Goal: Task Accomplishment & Management: Manage account settings

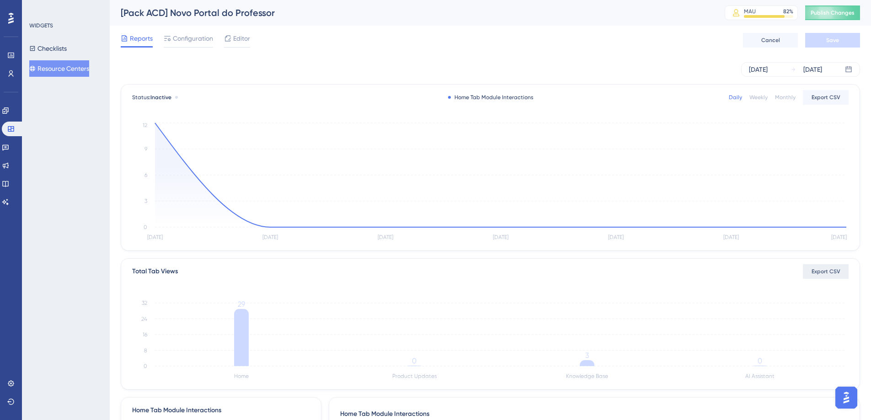
click at [819, 274] on span "Export CSV" at bounding box center [826, 271] width 29 height 7
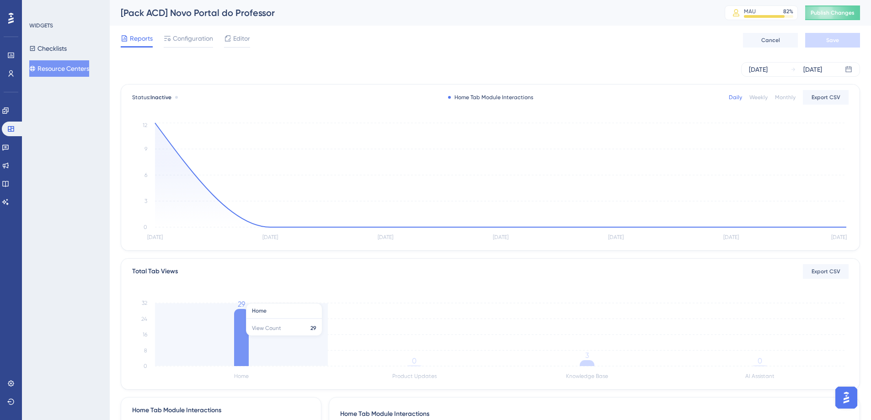
click at [242, 333] on icon at bounding box center [241, 337] width 15 height 57
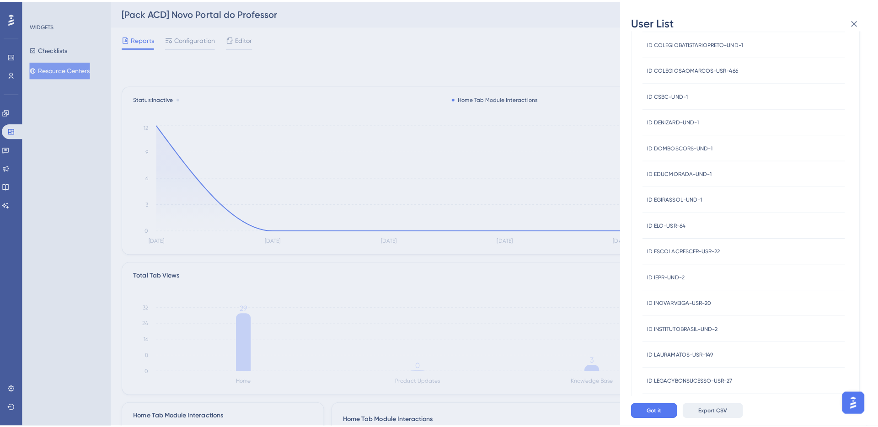
scroll to position [95, 0]
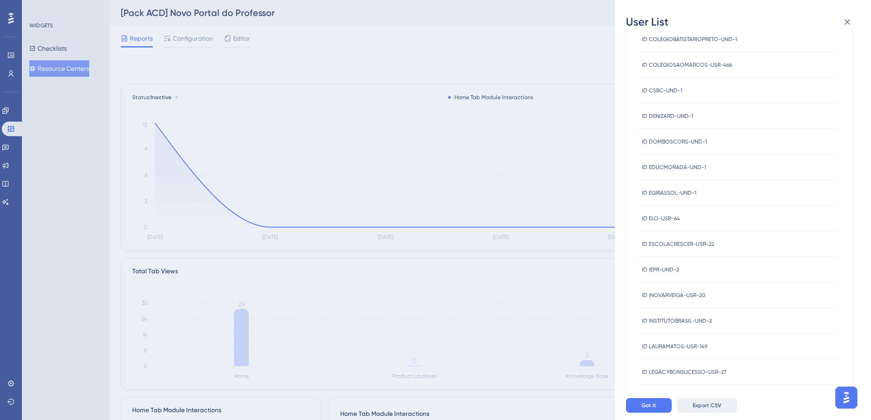
click at [705, 413] on button "Export CSV" at bounding box center [707, 405] width 60 height 15
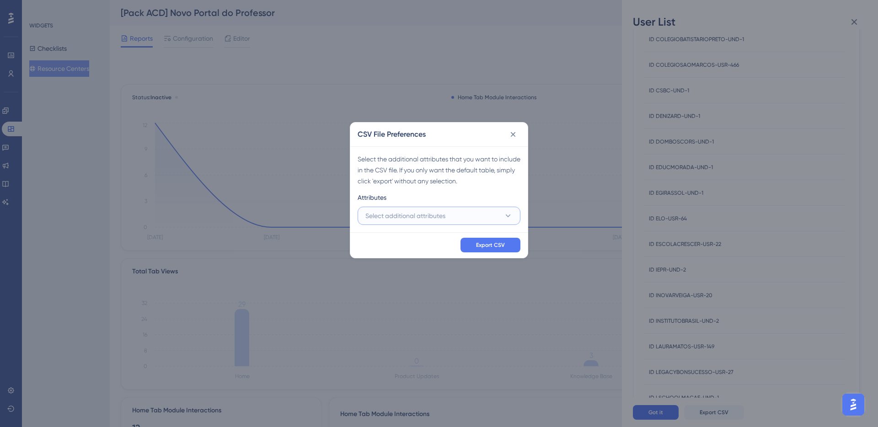
click at [449, 219] on button "Select additional attributes" at bounding box center [439, 216] width 163 height 18
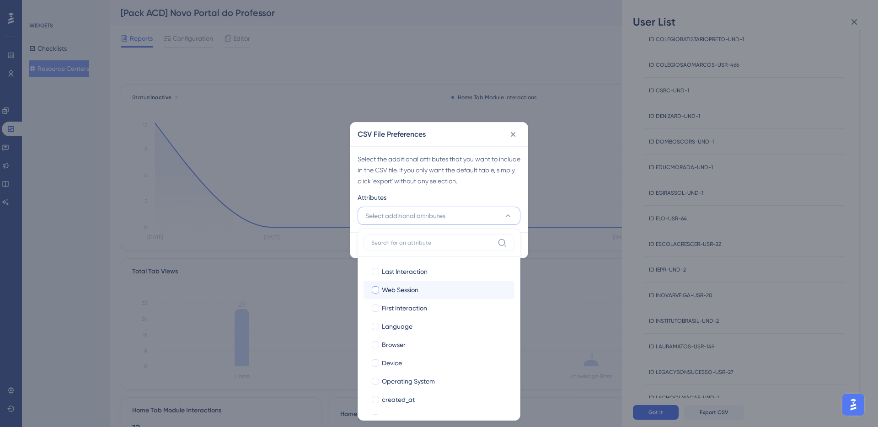
drag, startPoint x: 393, startPoint y: 276, endPoint x: 393, endPoint y: 288, distance: 12.4
click at [393, 275] on span "Last Interaction" at bounding box center [405, 271] width 46 height 11
checkbox input "true"
click at [394, 296] on label "Web Session Web Session" at bounding box center [439, 290] width 151 height 18
click at [376, 290] on input "Web Session" at bounding box center [376, 290] width 0 height 0
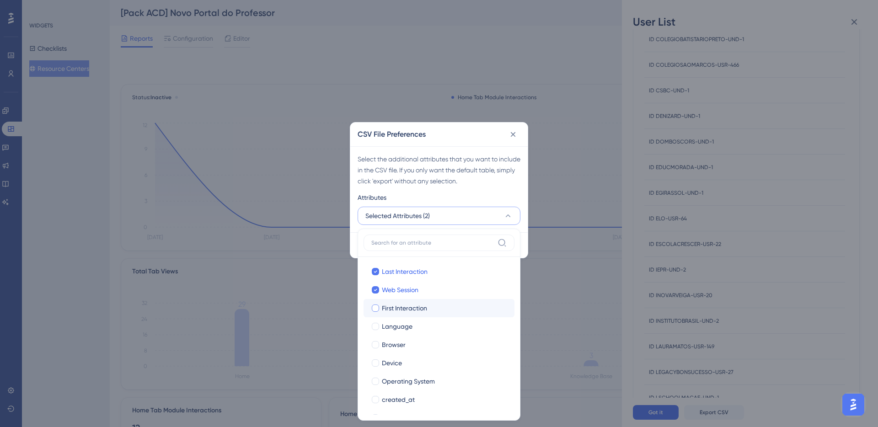
click at [397, 312] on span "First Interaction" at bounding box center [404, 308] width 45 height 11
checkbox input "true"
click at [401, 336] on label "Browser Browser" at bounding box center [439, 345] width 151 height 18
click at [376, 345] on input "Browser" at bounding box center [376, 345] width 0 height 0
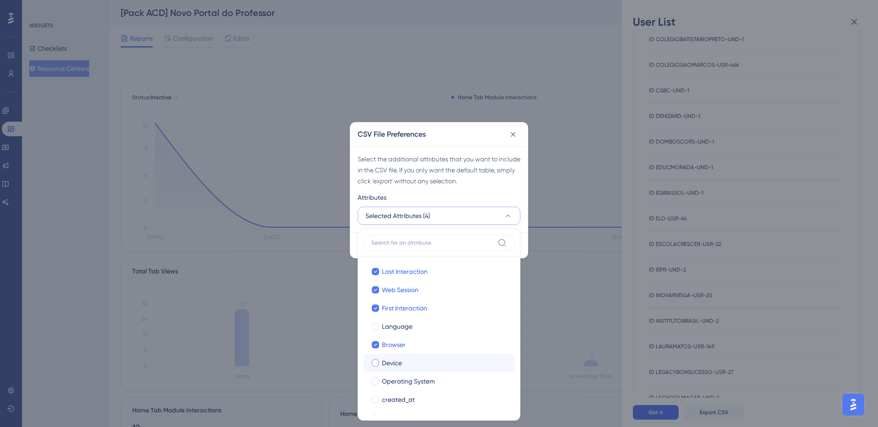
click at [403, 358] on div "Device" at bounding box center [444, 363] width 125 height 11
checkbox input "true"
click at [397, 329] on span "Language" at bounding box center [397, 326] width 31 height 11
checkbox input "true"
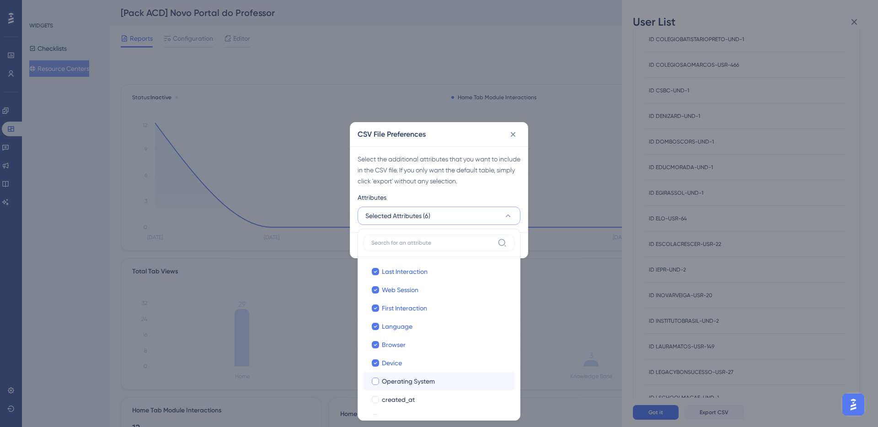
click at [417, 380] on span "Operating System" at bounding box center [408, 381] width 53 height 11
checkbox input "true"
click at [412, 401] on span "created_at" at bounding box center [398, 399] width 33 height 11
checkbox input "true"
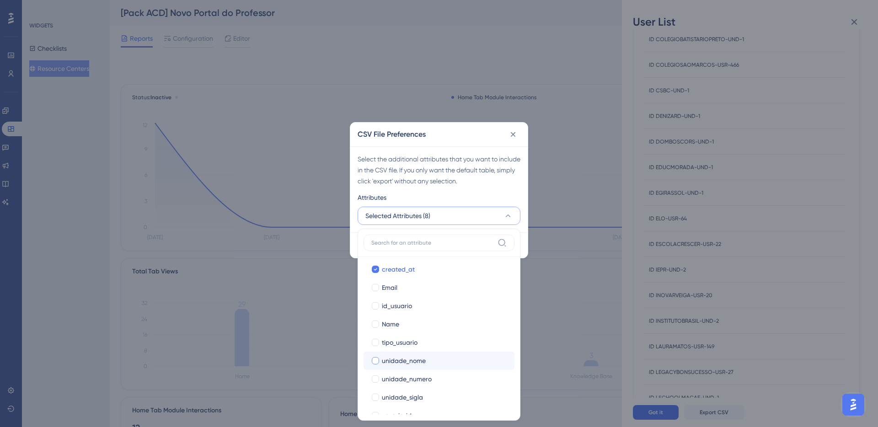
scroll to position [146, 0]
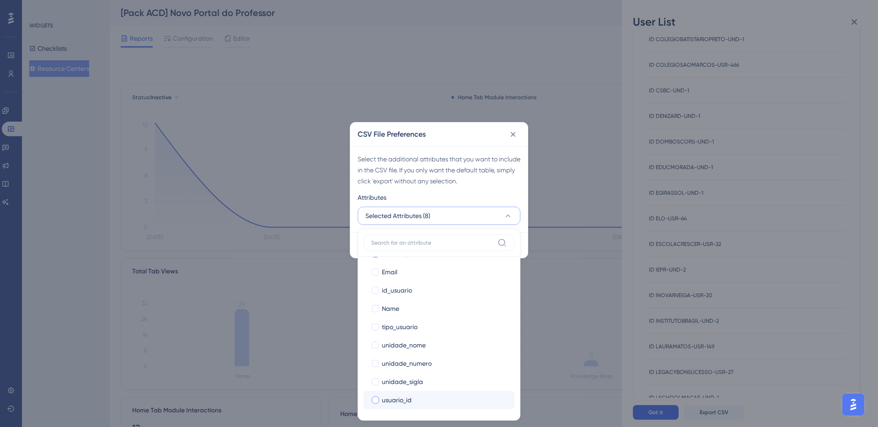
click at [419, 404] on div "usuario_id" at bounding box center [444, 400] width 125 height 11
checkbox input "true"
click at [414, 380] on span "unidade_sigla" at bounding box center [402, 381] width 41 height 11
checkbox input "true"
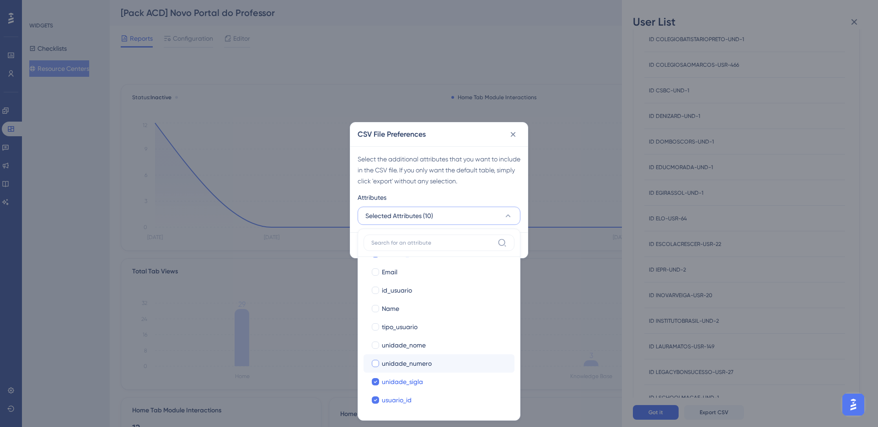
click at [411, 356] on label "unidade_numero unidade_numero" at bounding box center [439, 364] width 151 height 18
checkbox input "false"
click at [407, 340] on span "unidade_nome" at bounding box center [404, 345] width 44 height 11
checkbox input "true"
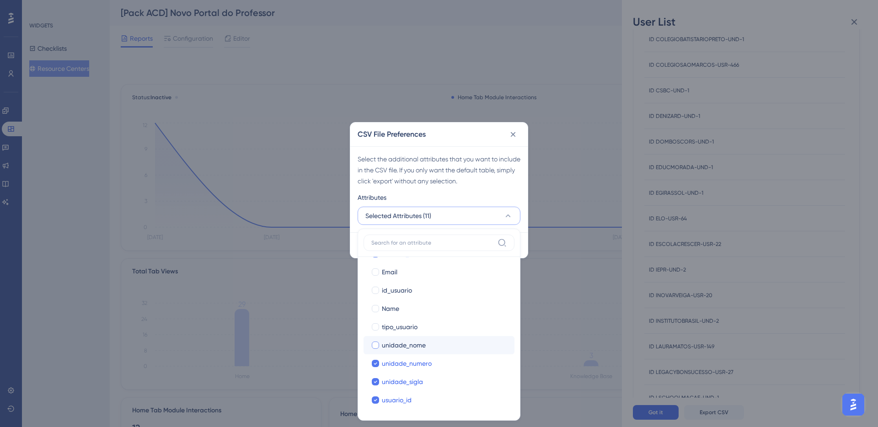
checkbox input "true"
drag, startPoint x: 402, startPoint y: 324, endPoint x: 400, endPoint y: 318, distance: 6.2
click at [402, 324] on span "tipo_usuario" at bounding box center [400, 327] width 36 height 11
checkbox input "true"
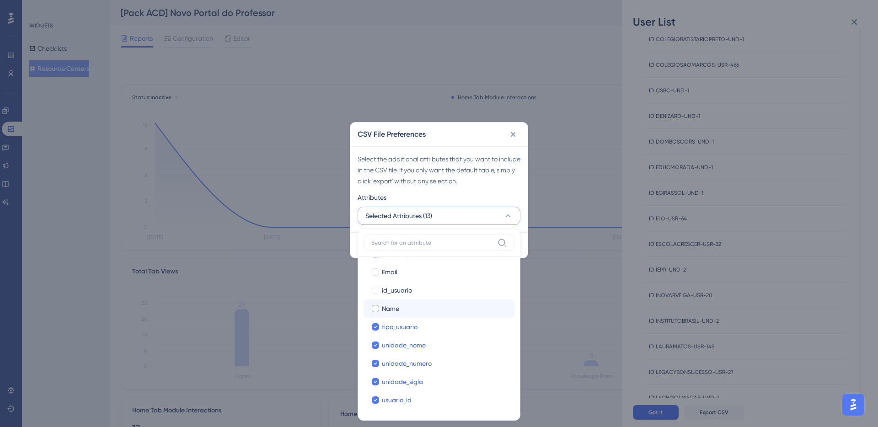
click at [397, 306] on span "Name" at bounding box center [390, 308] width 17 height 11
checkbox input "true"
click at [394, 290] on span "id_usuario" at bounding box center [397, 290] width 30 height 11
checkbox input "true"
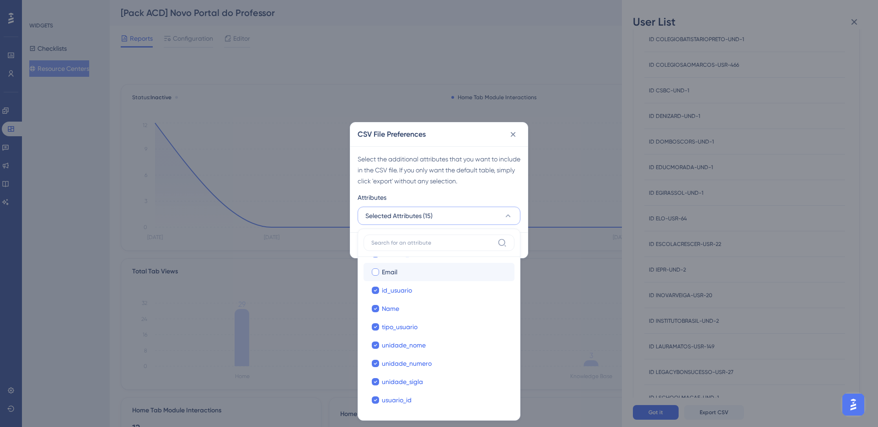
click at [392, 274] on span "Email" at bounding box center [390, 272] width 16 height 11
checkbox input "true"
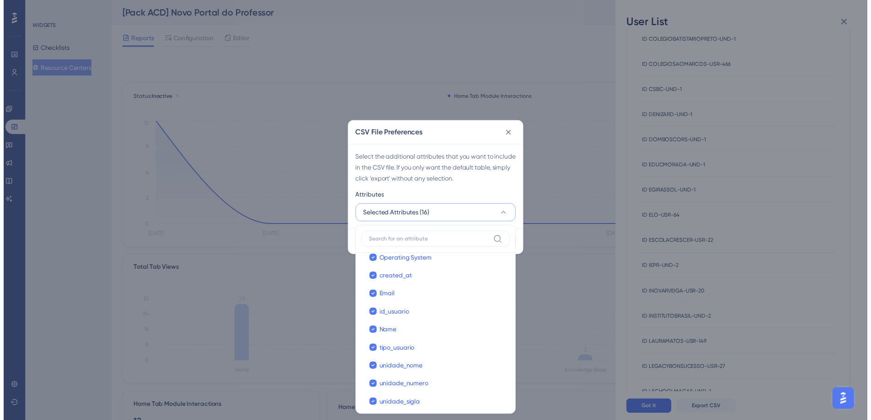
scroll to position [109, 0]
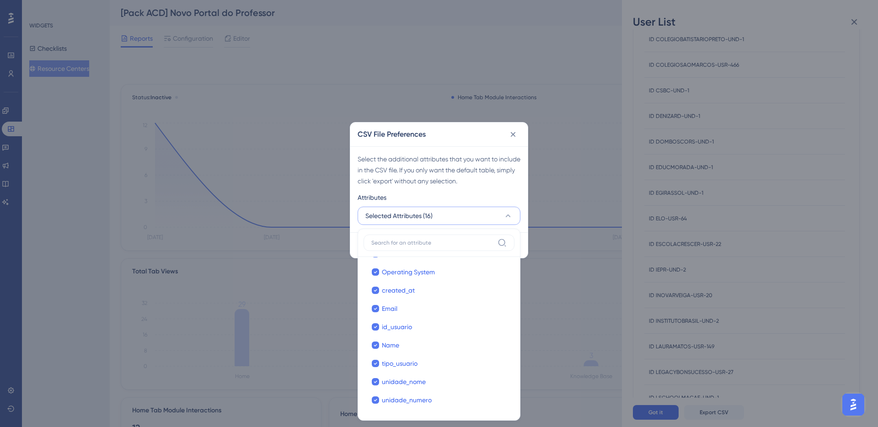
click at [453, 188] on div "Select the additional attributes that you want to include in the CSV file. If y…" at bounding box center [438, 189] width 177 height 86
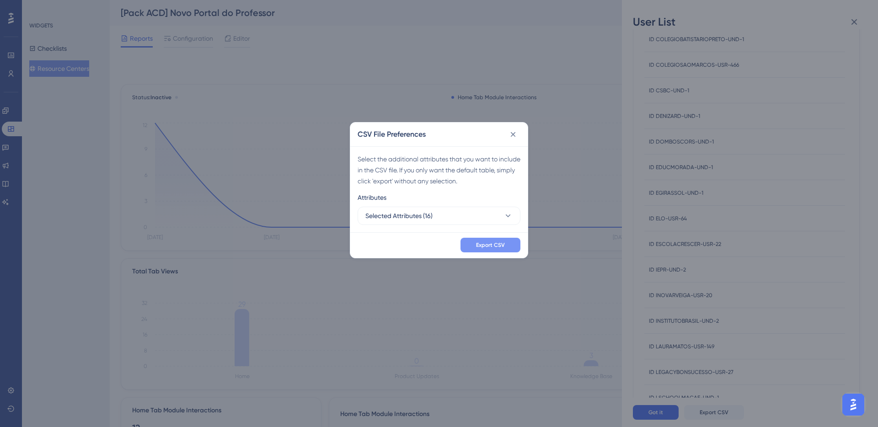
click at [489, 247] on span "Export CSV" at bounding box center [490, 245] width 29 height 7
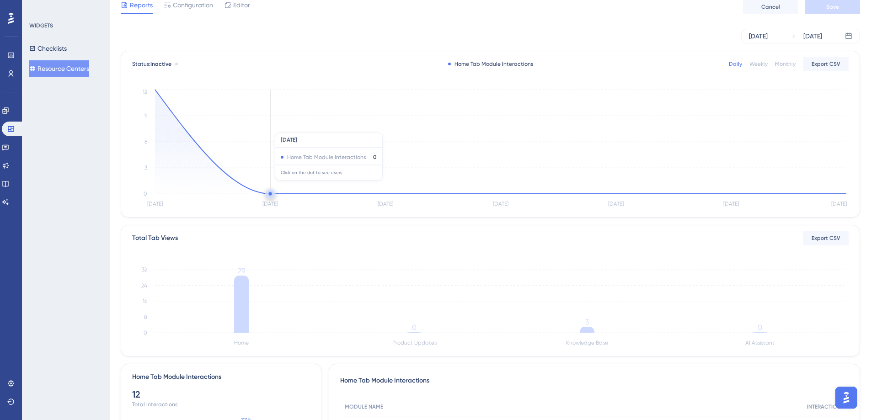
scroll to position [51, 0]
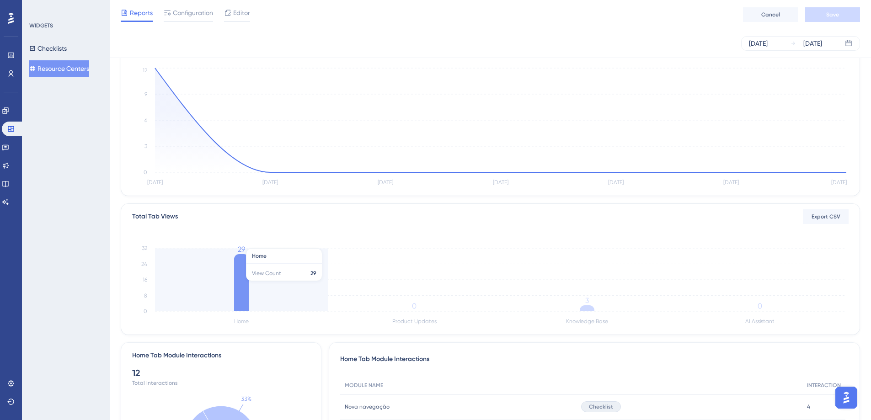
click at [247, 276] on icon at bounding box center [241, 282] width 15 height 57
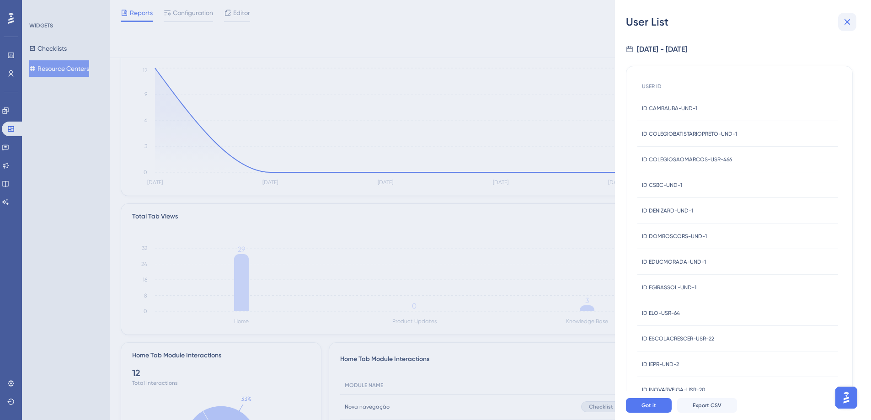
click at [849, 23] on icon at bounding box center [848, 22] width 6 height 6
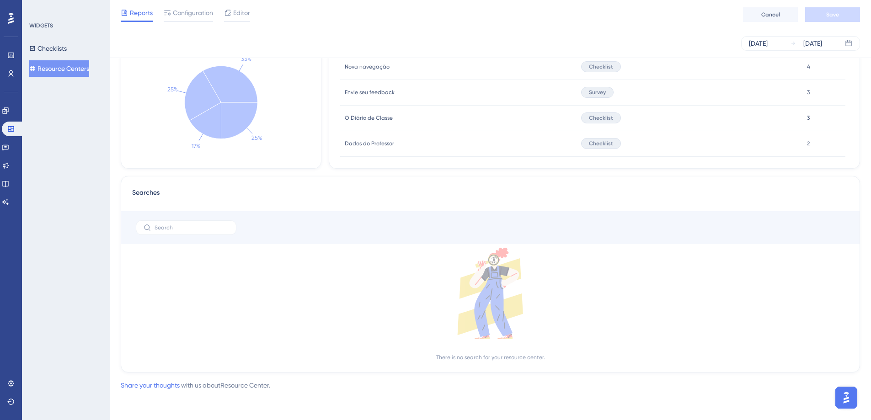
scroll to position [0, 0]
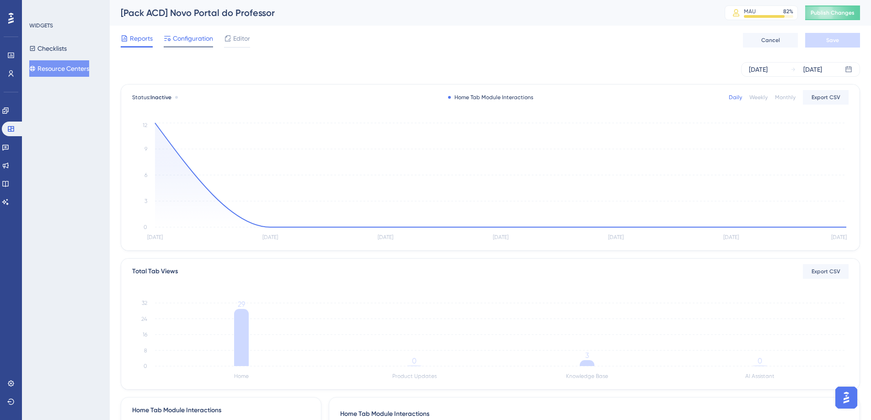
click at [193, 35] on span "Configuration" at bounding box center [193, 38] width 40 height 11
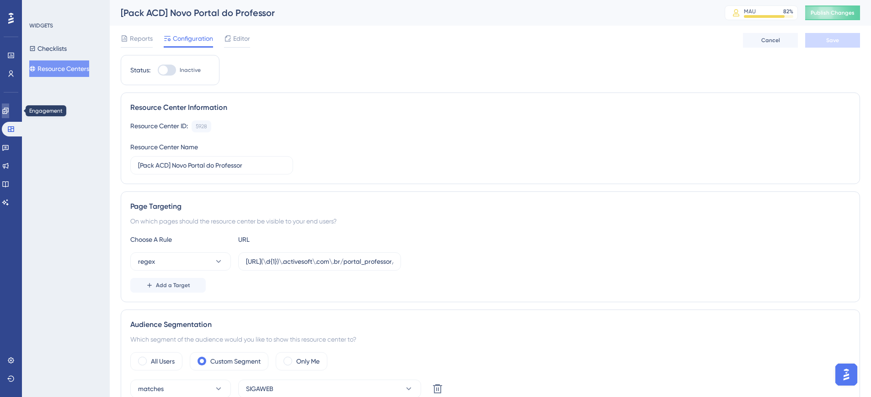
click at [9, 114] on icon at bounding box center [5, 110] width 7 height 7
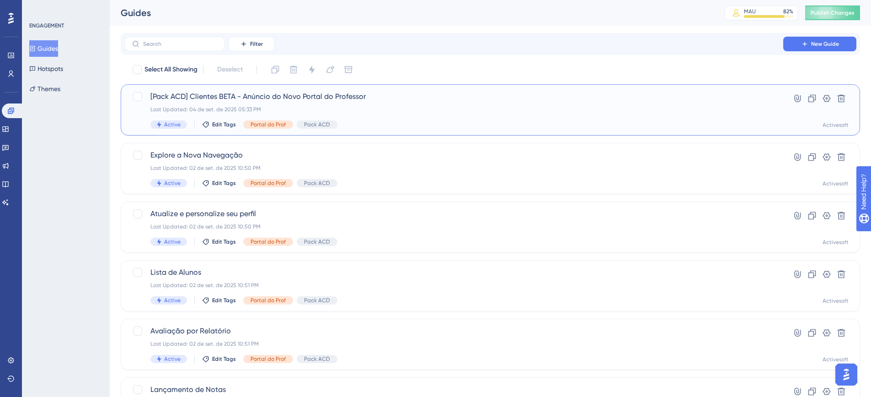
click at [233, 101] on span "[Pack ACD] Clientes BETA - Anúncio do Novo Portal do Professor" at bounding box center [453, 96] width 607 height 11
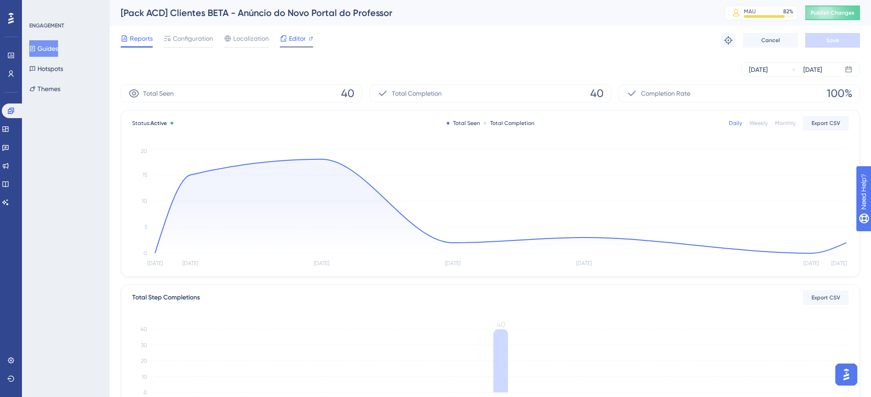
click at [293, 38] on span "Editor" at bounding box center [297, 38] width 17 height 11
click at [242, 38] on span "Localization" at bounding box center [251, 38] width 36 height 11
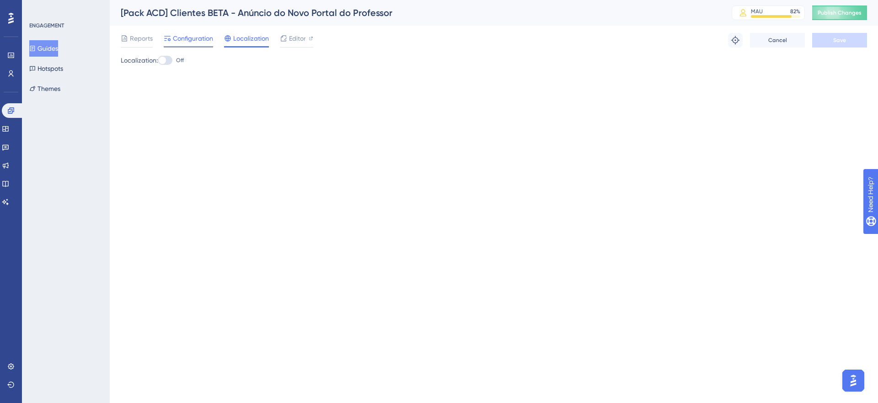
click at [179, 39] on span "Configuration" at bounding box center [193, 38] width 40 height 11
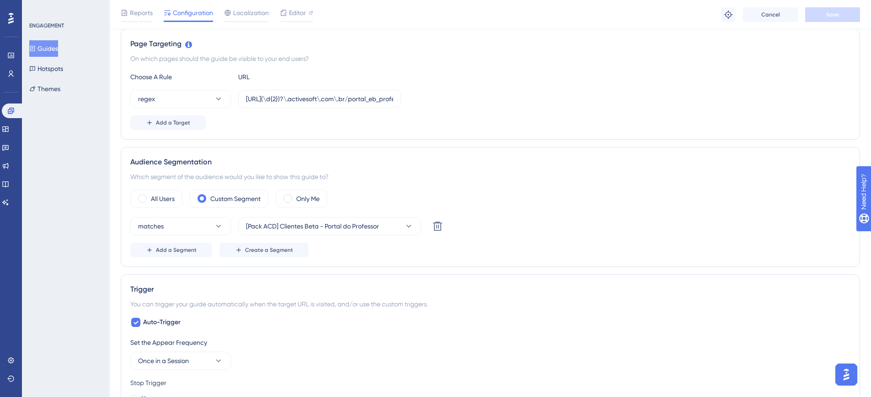
scroll to position [231, 0]
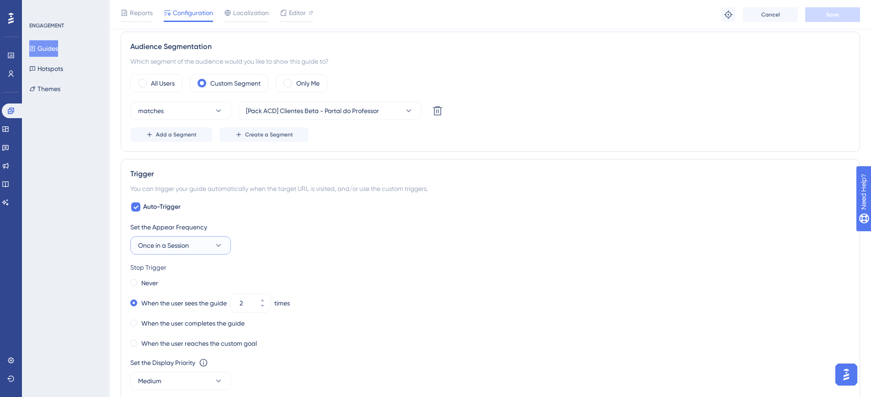
click at [210, 249] on button "Once in a Session" at bounding box center [180, 245] width 101 height 18
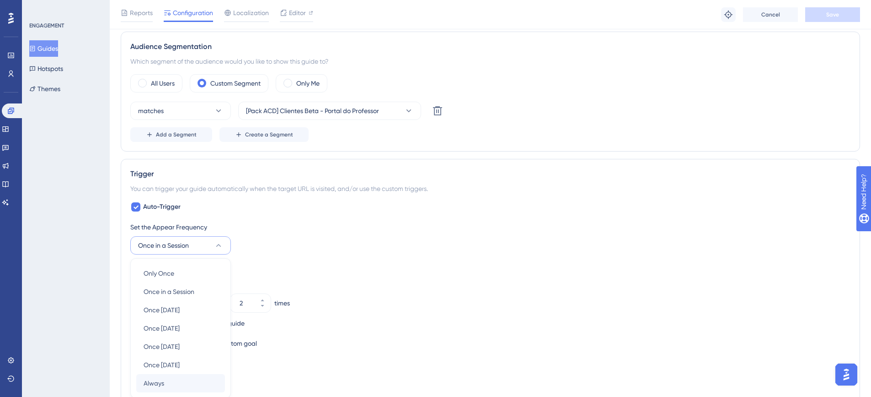
scroll to position [453, 0]
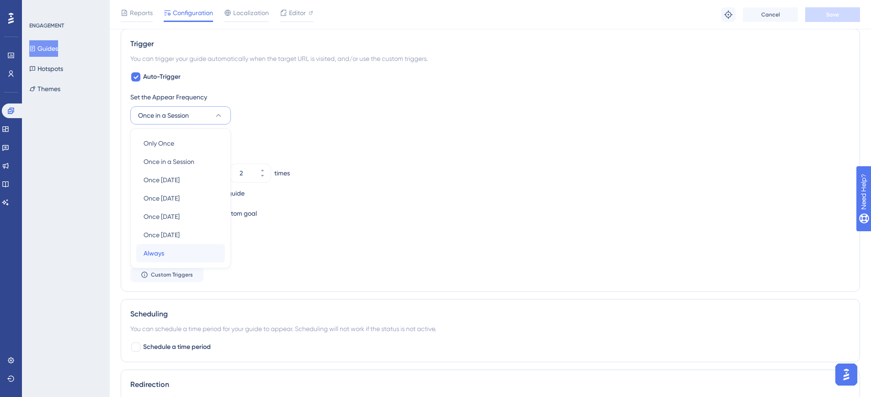
click at [168, 254] on div "Always Always" at bounding box center [181, 253] width 74 height 18
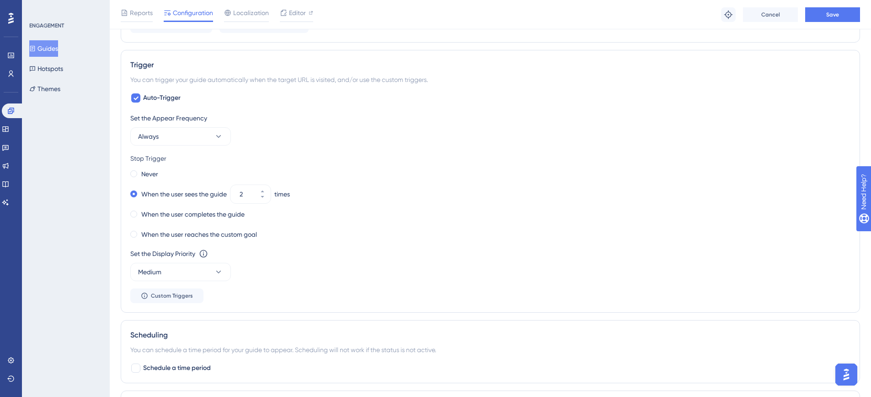
scroll to position [407, 0]
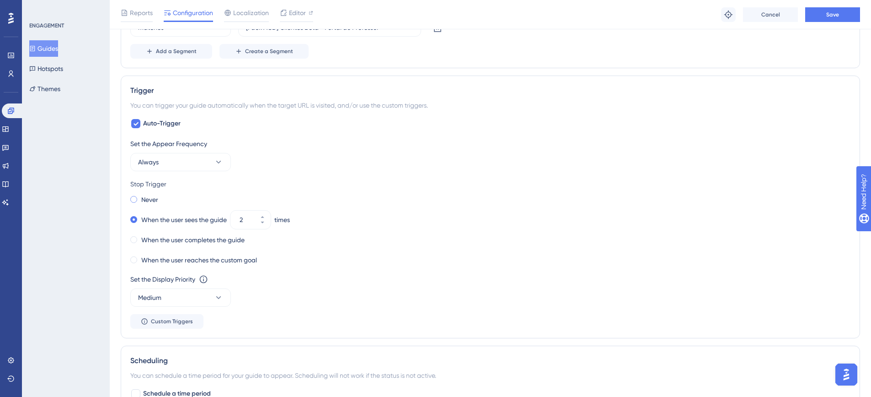
click at [137, 198] on div "Never" at bounding box center [144, 199] width 28 height 13
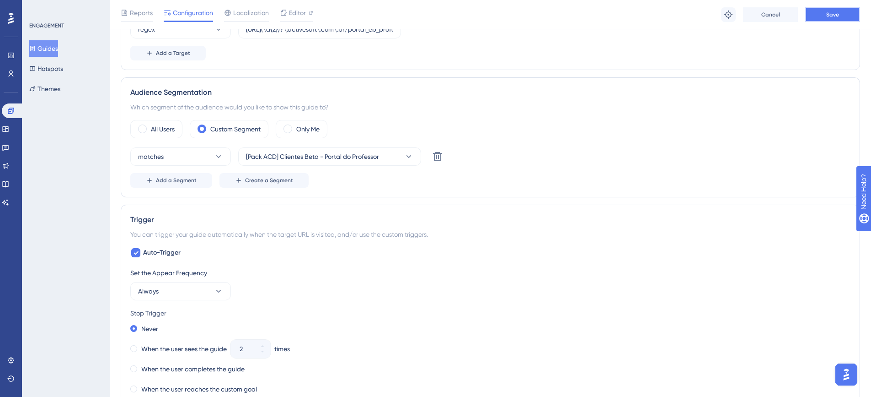
click at [827, 16] on span "Save" at bounding box center [833, 14] width 13 height 7
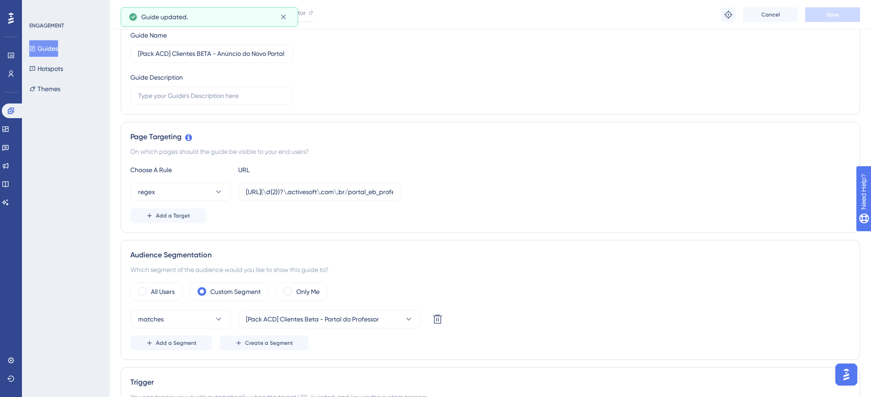
scroll to position [0, 0]
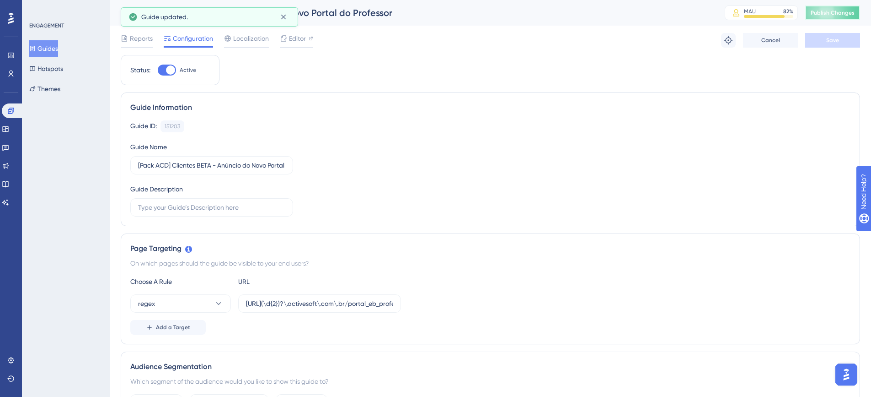
click at [831, 12] on span "Publish Changes" at bounding box center [833, 12] width 44 height 7
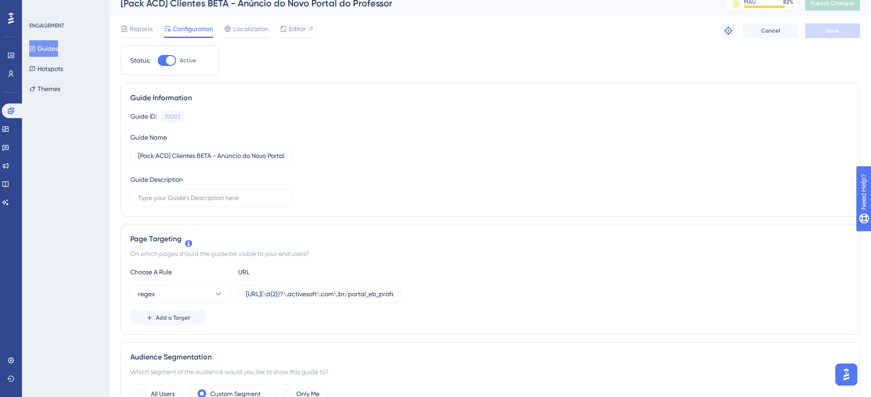
scroll to position [7, 0]
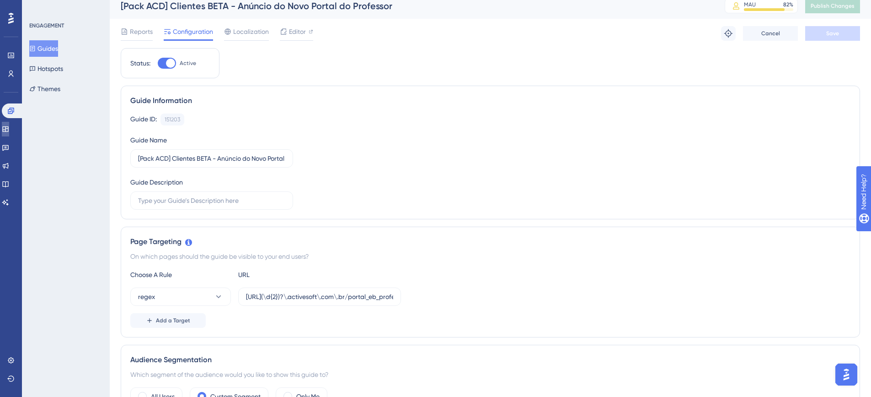
click at [9, 129] on link at bounding box center [5, 129] width 7 height 15
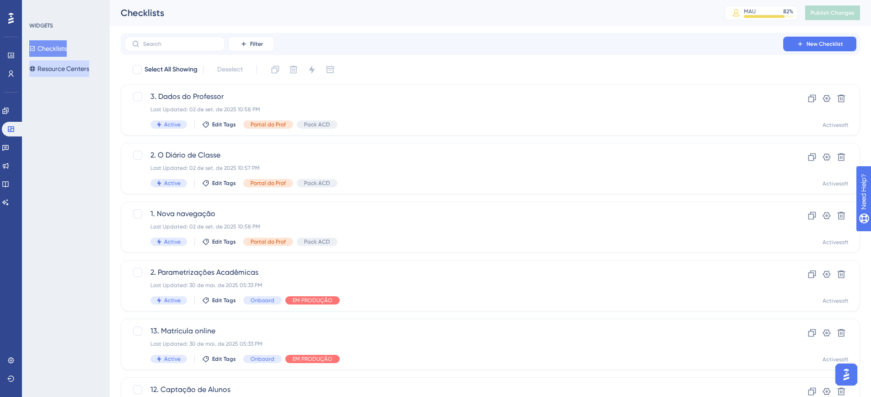
click at [74, 69] on button "Resource Centers" at bounding box center [59, 68] width 60 height 16
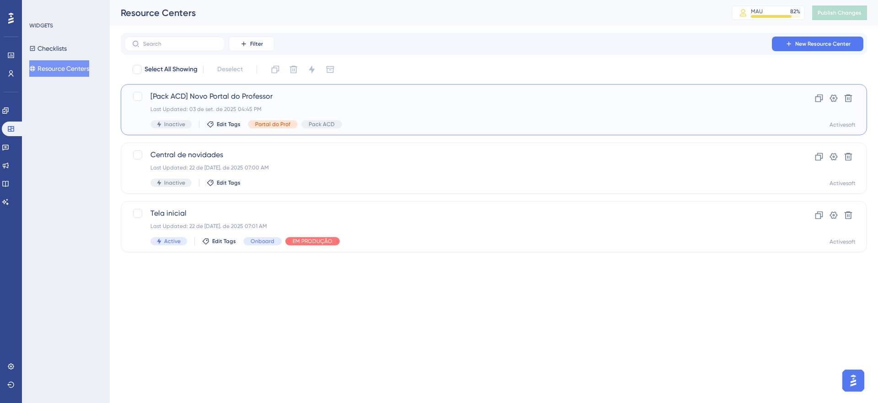
click at [241, 96] on span "[Pack ACD] Novo Portal do Professor" at bounding box center [457, 96] width 614 height 11
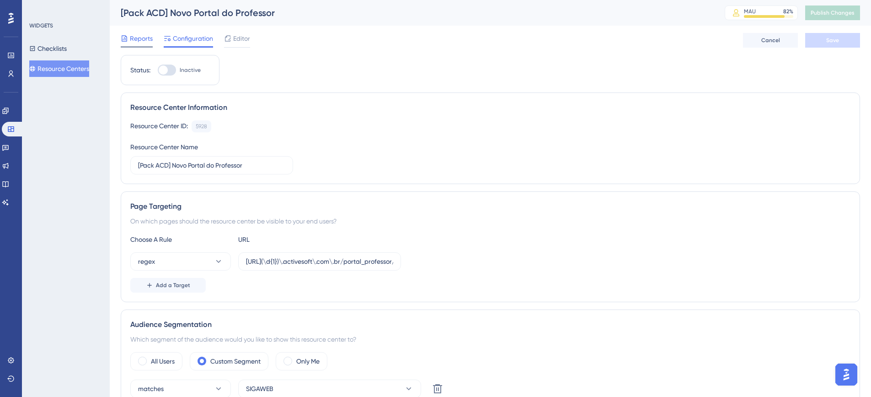
click at [141, 34] on span "Reports" at bounding box center [141, 38] width 23 height 11
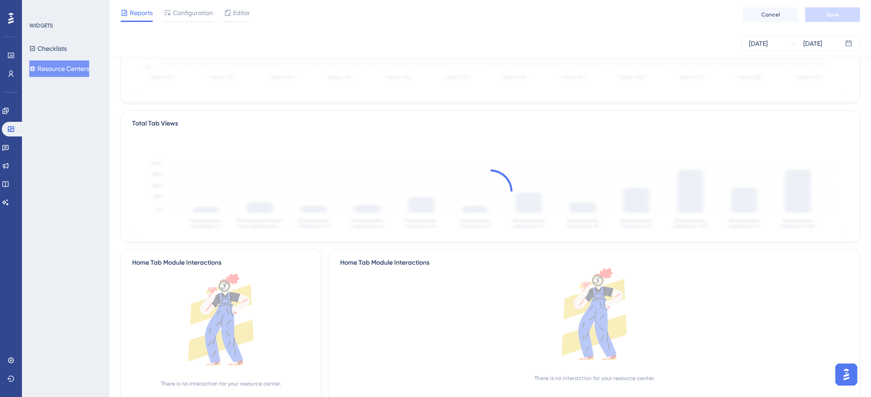
scroll to position [172, 0]
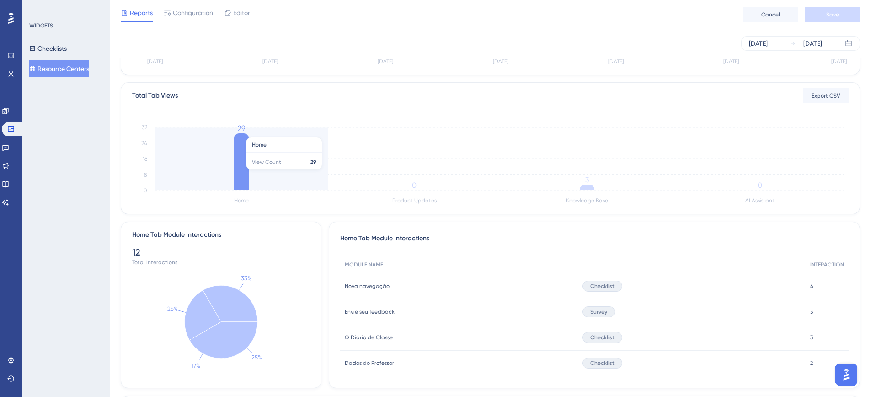
click at [242, 174] on icon at bounding box center [241, 161] width 15 height 57
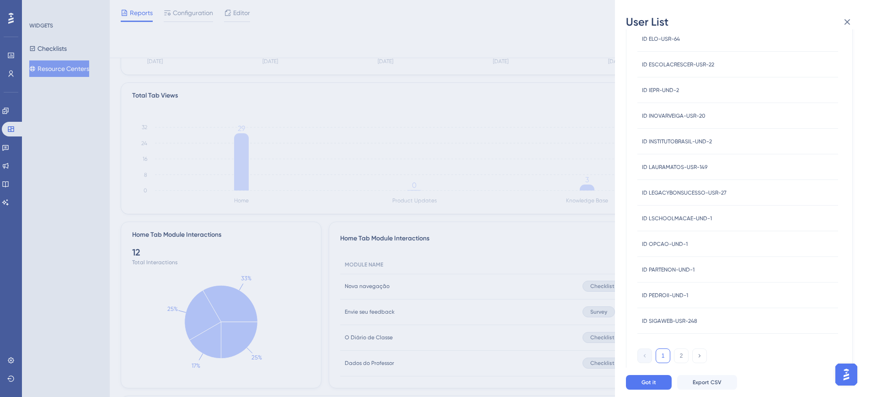
scroll to position [0, 0]
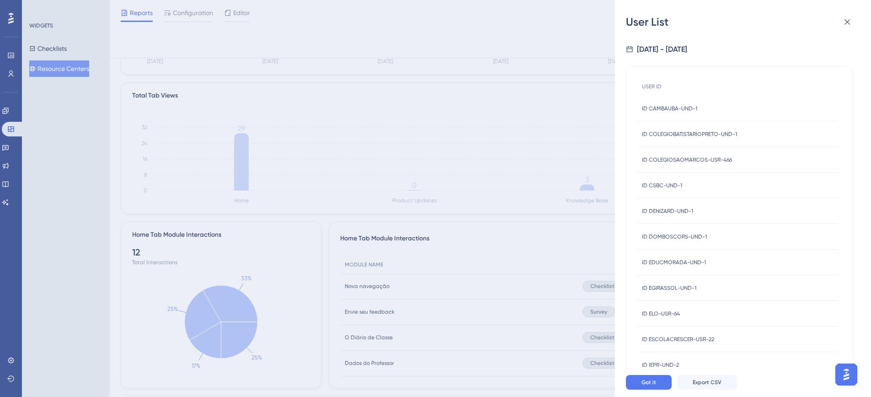
click at [185, 117] on div "User List 9/3/2025 - 9/9/2025 USER ID ID CAMBAUBA-UND-1 ID CAMBAUBA-UND-1 ID CO…" at bounding box center [435, 198] width 871 height 397
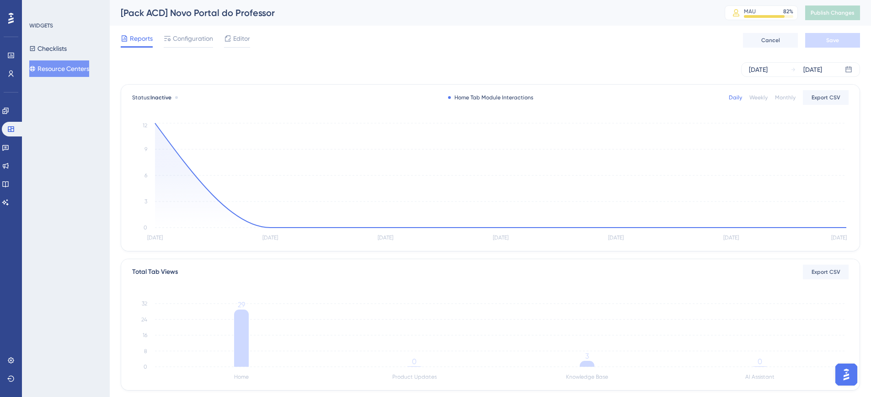
click at [80, 65] on button "Resource Centers" at bounding box center [59, 68] width 60 height 16
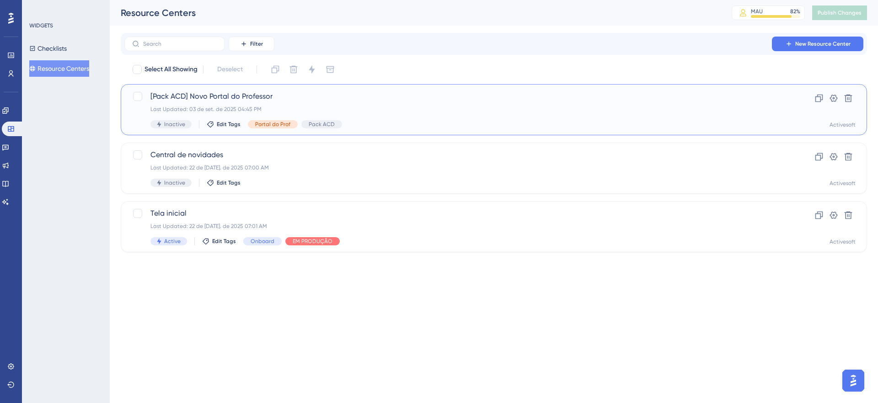
click at [213, 91] on span "[Pack ACD] Novo Portal do Professor" at bounding box center [457, 96] width 614 height 11
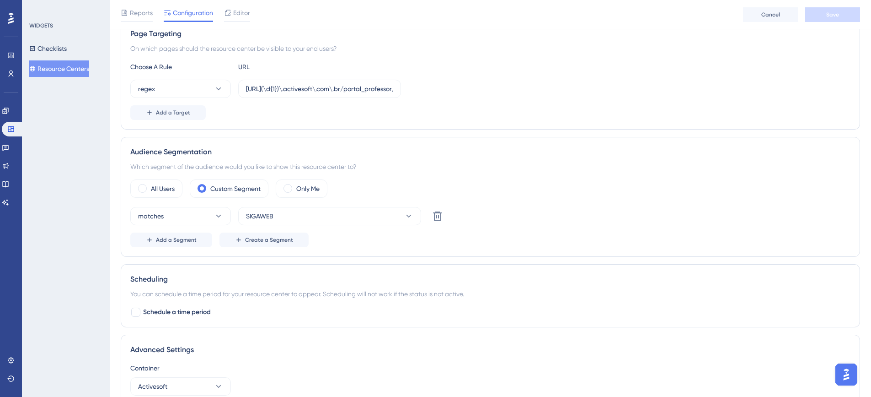
scroll to position [208, 0]
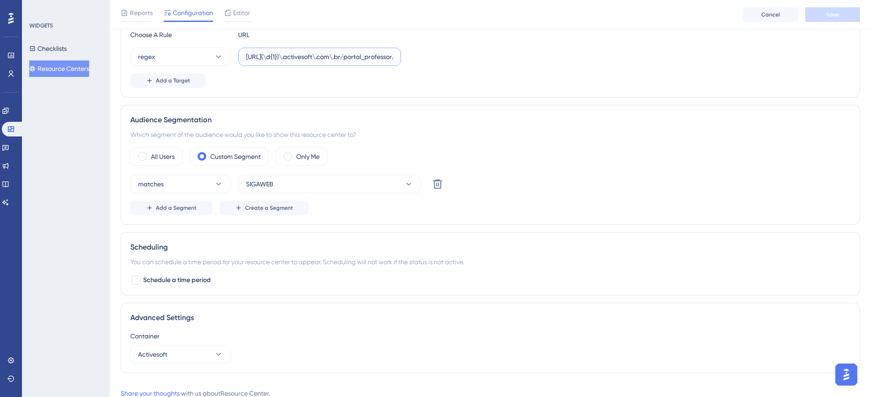
click at [278, 56] on input "[URL](\d{1})\.activesoft\.com\.br/portal_professor/" at bounding box center [319, 57] width 147 height 10
click at [296, 56] on input "https://siga(\d{1})\.activesoft\.com\.br/portal_professor/" at bounding box center [319, 57] width 147 height 10
type input "https://siga(\d{2})\.activesoft\.com\.br/portal_professor/"
click at [501, 77] on div "Add a Target" at bounding box center [490, 80] width 720 height 15
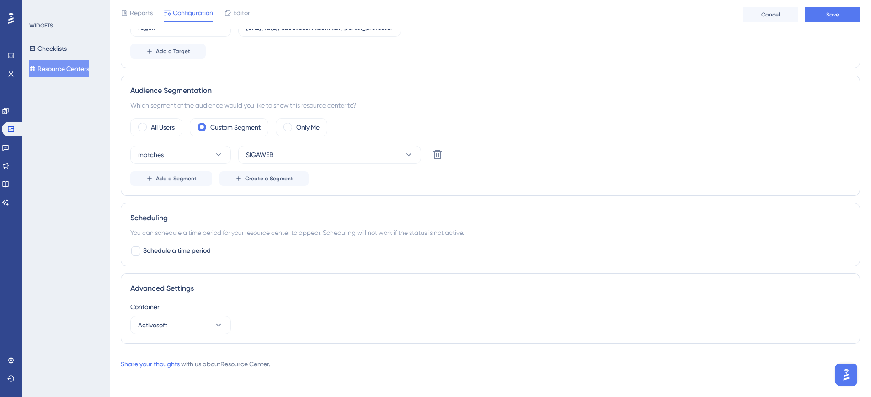
scroll to position [0, 0]
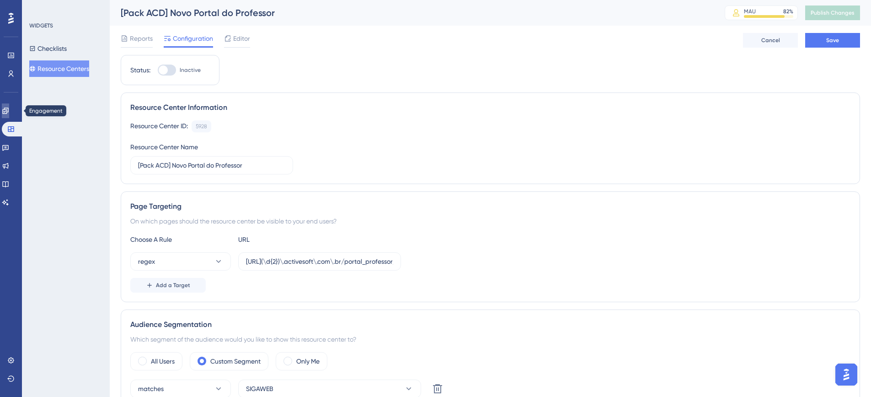
click at [8, 109] on icon at bounding box center [5, 110] width 6 height 6
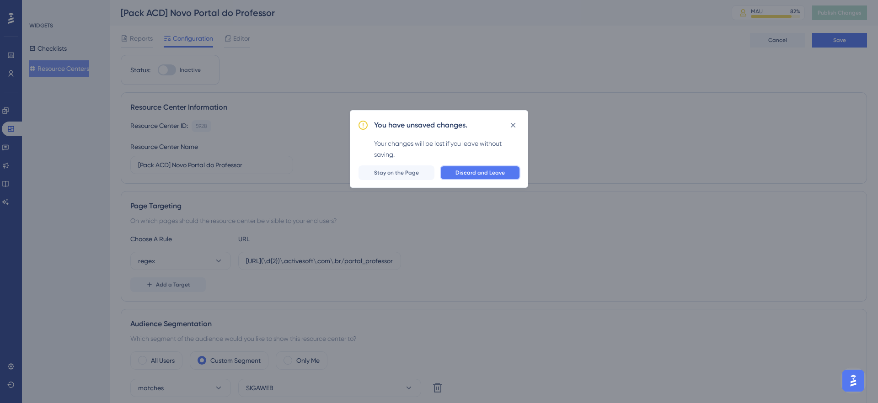
click at [482, 177] on button "Discard and Leave" at bounding box center [480, 173] width 81 height 15
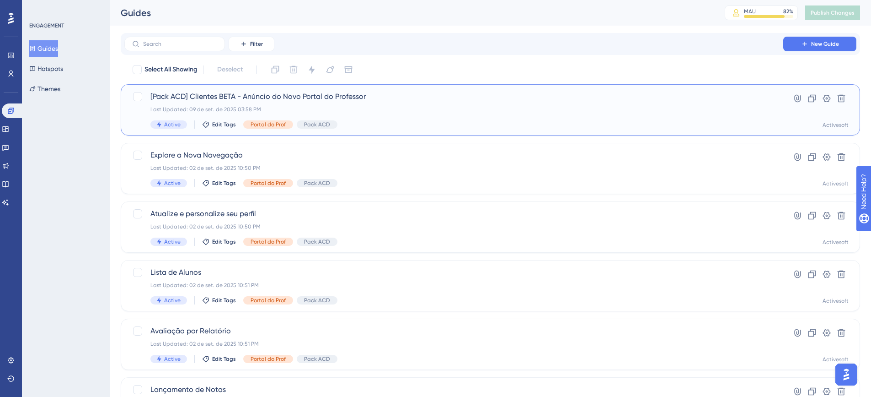
click at [278, 103] on div "[Pack ACD] Clientes BETA - Anúncio do Novo Portal do Professor Last Updated: 09…" at bounding box center [453, 110] width 607 height 38
click at [250, 92] on span "[Pack ACD] Clientes BETA - Anúncio do Novo Portal do Professor" at bounding box center [453, 96] width 607 height 11
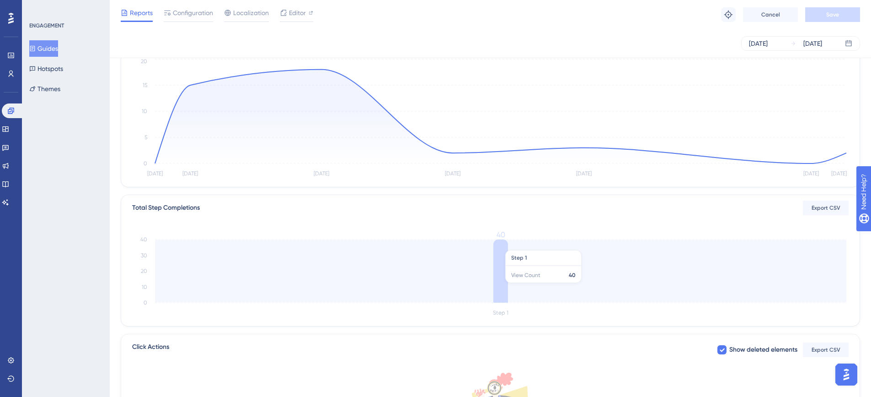
scroll to position [138, 0]
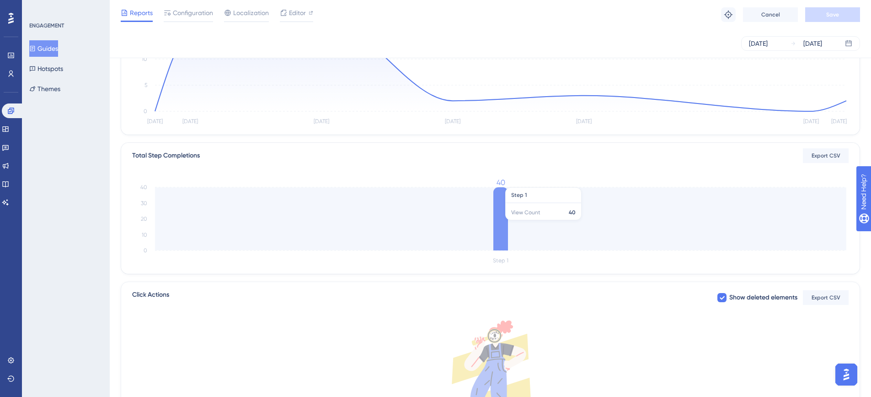
click at [503, 217] on icon at bounding box center [501, 218] width 15 height 63
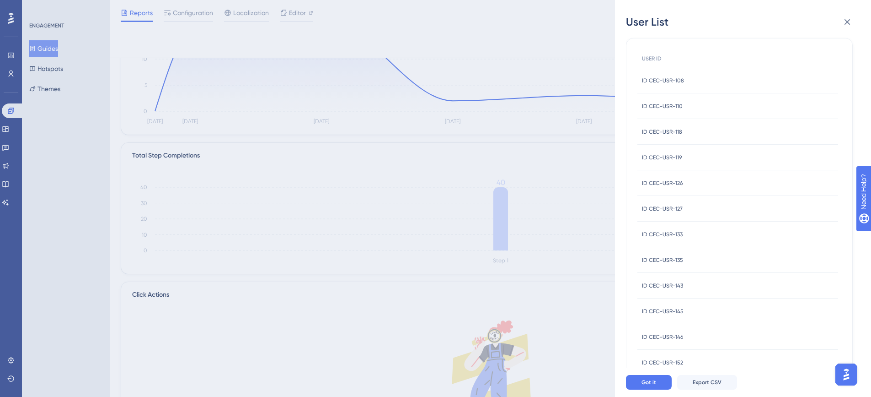
scroll to position [0, 0]
click at [850, 21] on icon at bounding box center [847, 21] width 11 height 11
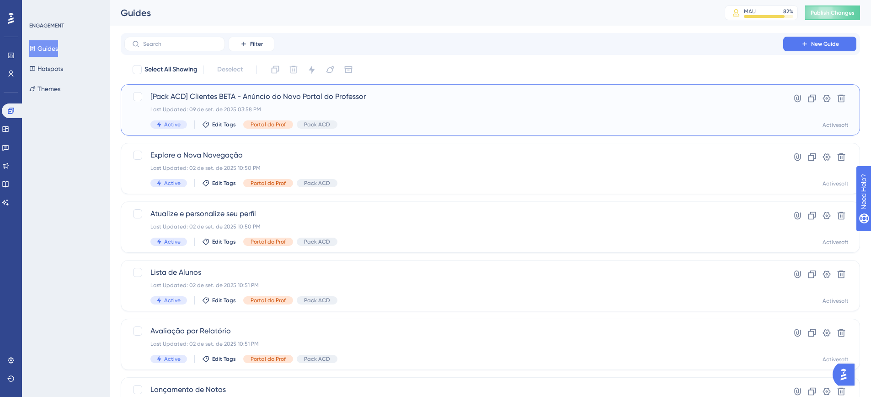
click at [272, 99] on span "[Pack ACD] Clientes BETA - Anúncio do Novo Portal do Professor" at bounding box center [453, 96] width 607 height 11
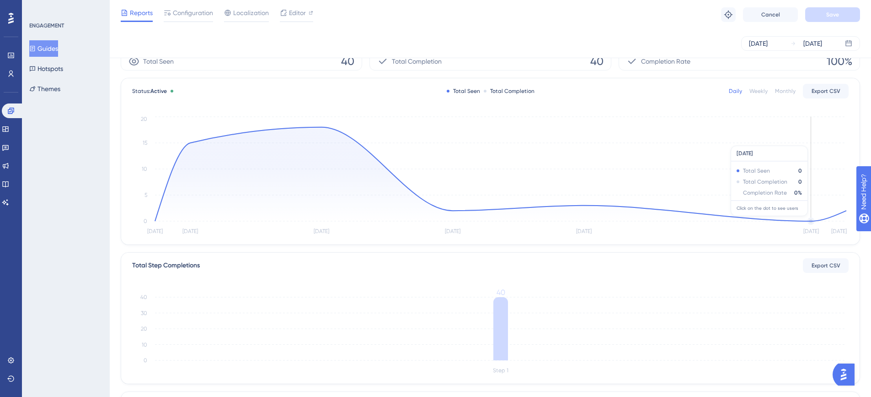
scroll to position [27, 0]
click at [768, 47] on div "Sep 03 2025" at bounding box center [758, 43] width 19 height 11
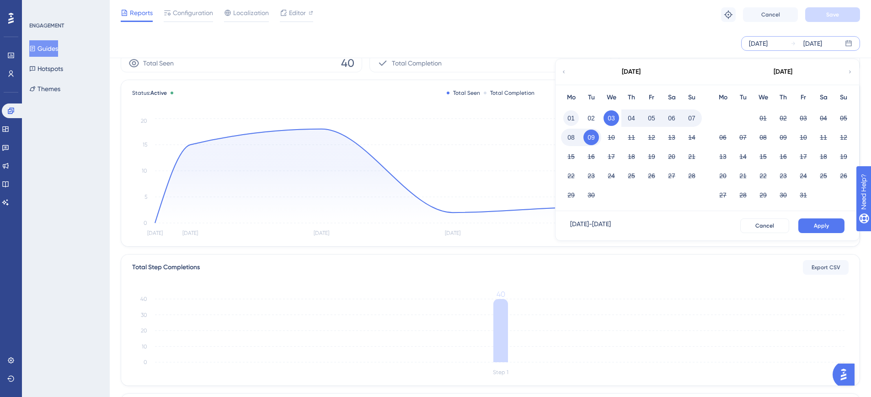
click at [572, 118] on button "01" at bounding box center [572, 118] width 16 height 16
click at [830, 224] on button "Apply" at bounding box center [822, 225] width 46 height 15
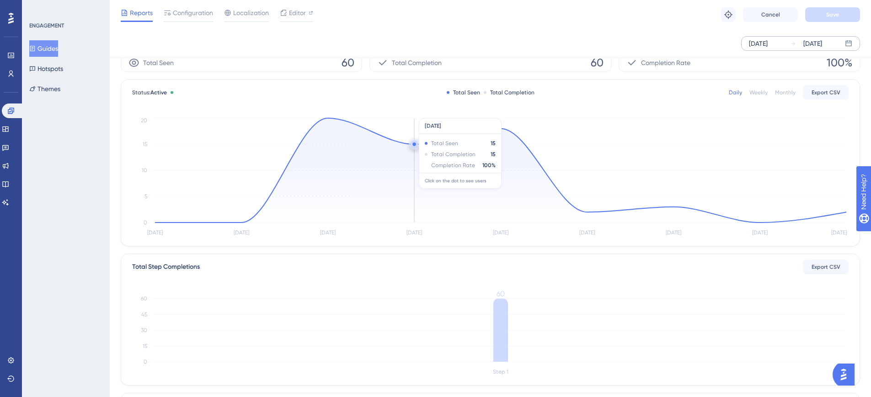
scroll to position [0, 0]
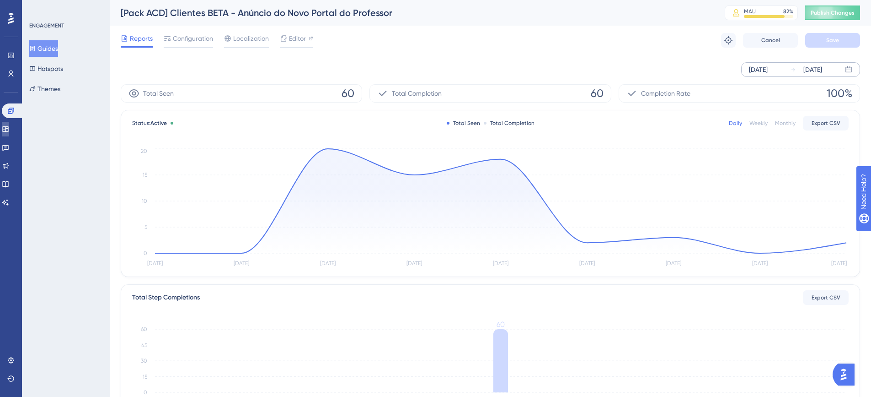
click at [9, 128] on icon at bounding box center [5, 128] width 7 height 7
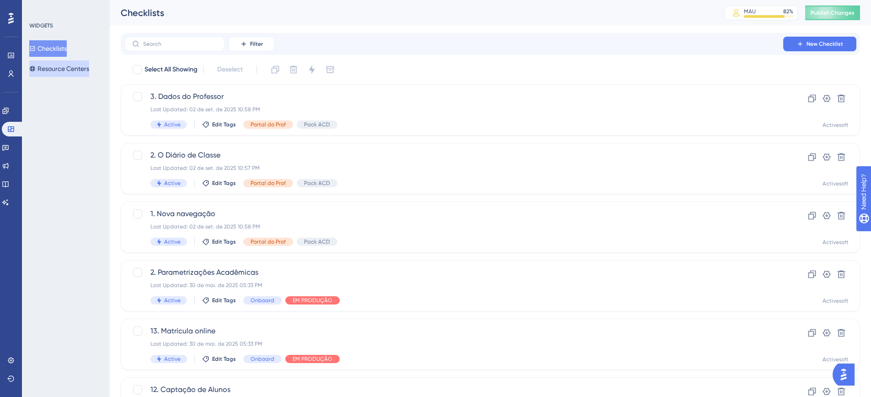
click at [86, 71] on button "Resource Centers" at bounding box center [59, 68] width 60 height 16
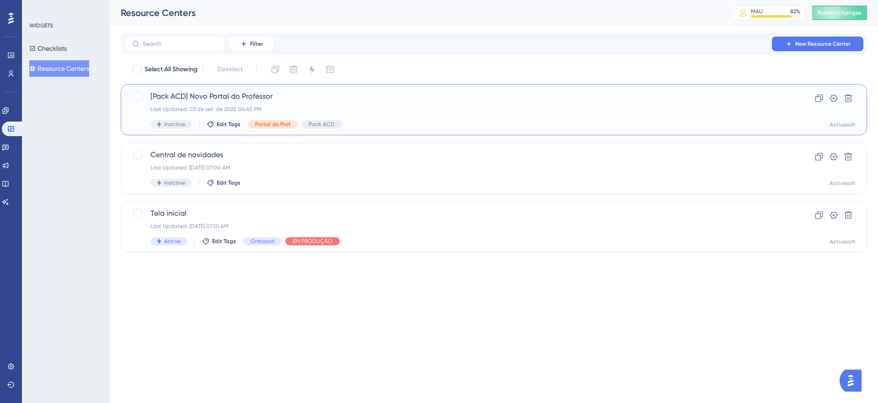
click at [215, 95] on span "[Pack ACD] Novo Portal do Professor" at bounding box center [457, 96] width 614 height 11
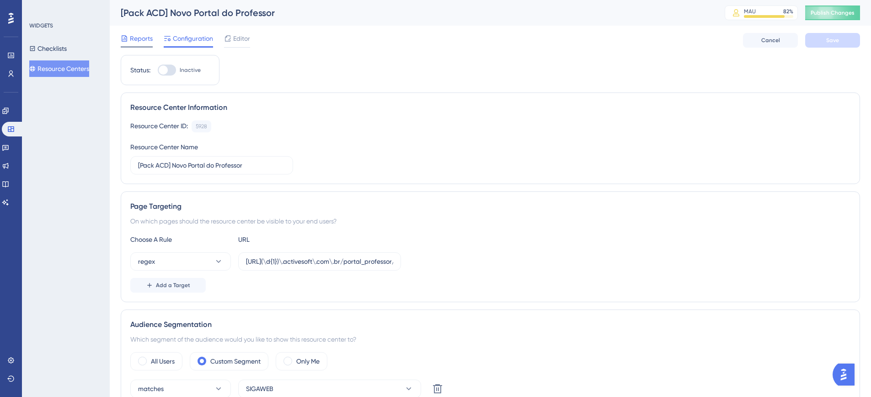
click at [137, 38] on span "Reports" at bounding box center [141, 38] width 23 height 11
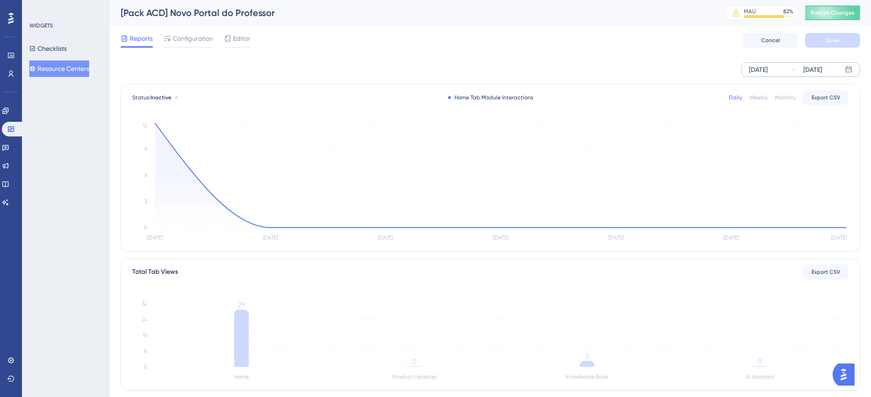
click at [768, 74] on div "[DATE]" at bounding box center [758, 69] width 19 height 11
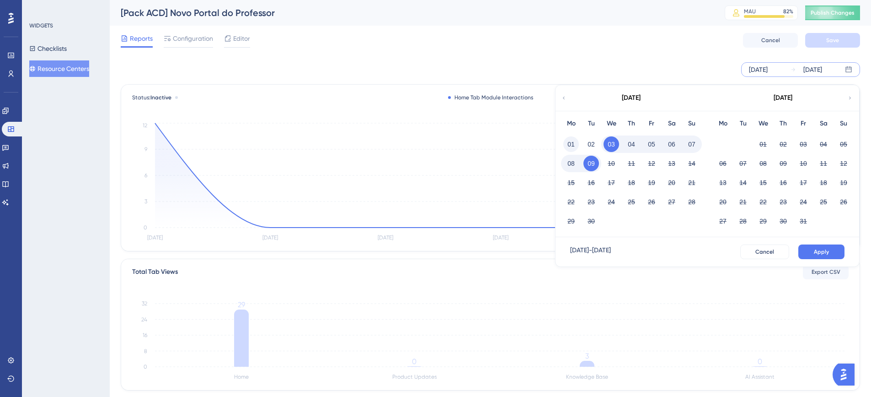
click at [569, 143] on button "01" at bounding box center [572, 144] width 16 height 16
click at [824, 248] on span "Apply" at bounding box center [821, 251] width 15 height 7
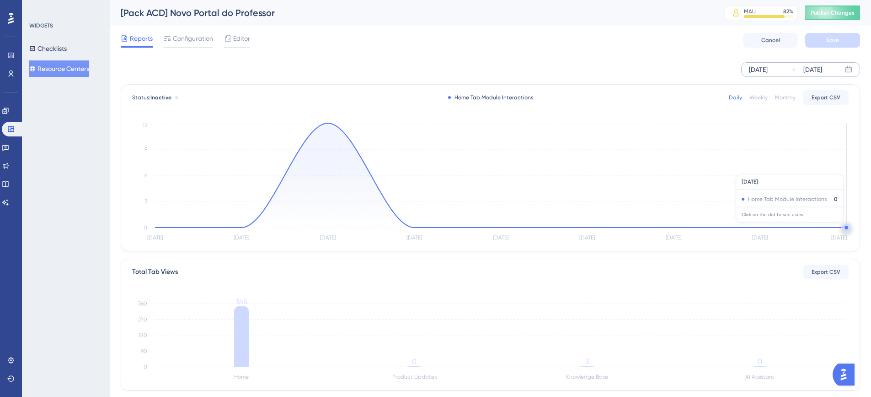
click at [846, 227] on circle at bounding box center [846, 227] width 3 height 3
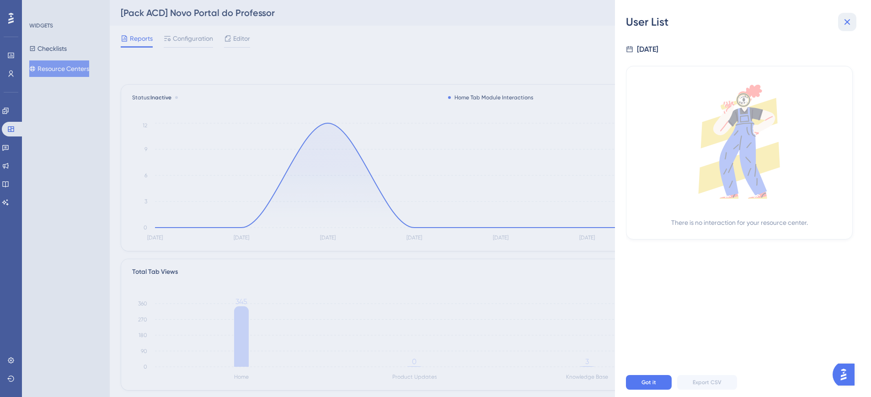
click at [853, 21] on button at bounding box center [847, 22] width 18 height 18
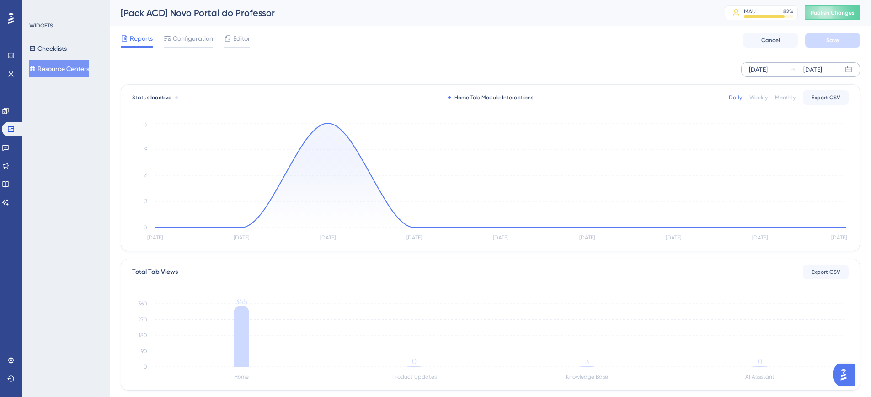
click at [797, 69] on div "[DATE]" at bounding box center [807, 69] width 32 height 11
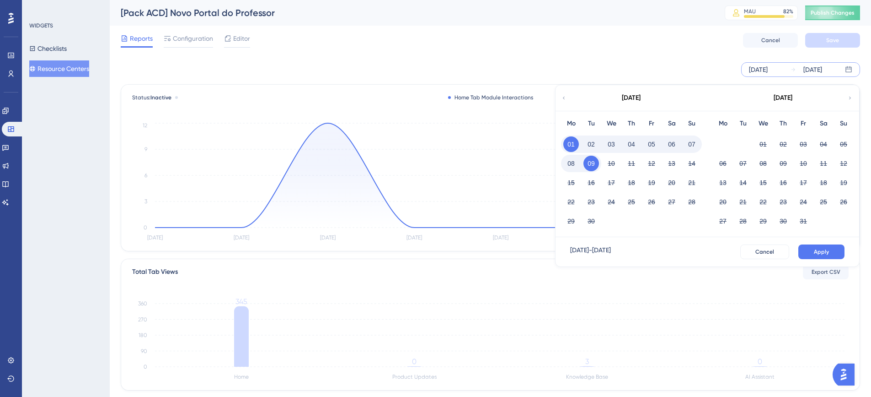
click at [610, 143] on button "03" at bounding box center [612, 144] width 16 height 16
click at [825, 249] on span "Apply" at bounding box center [821, 251] width 15 height 7
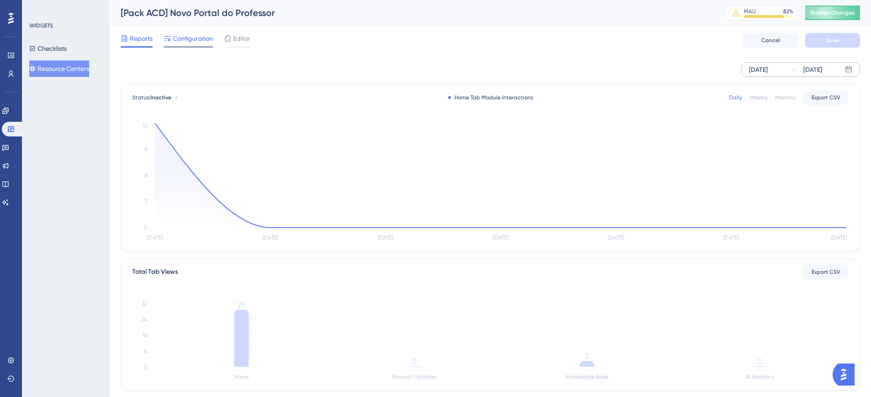
click at [196, 40] on span "Configuration" at bounding box center [193, 38] width 40 height 11
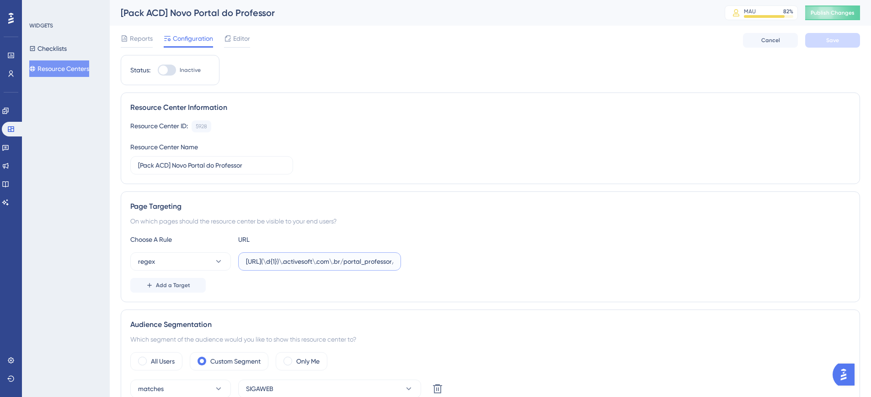
click at [317, 259] on input "[URL](\d{1})\.activesoft\.com\.br/portal_professor/" at bounding box center [319, 261] width 147 height 10
click at [268, 260] on input "[URL](\d{1})\.activesoft\.com\.br/portal_professor/" at bounding box center [319, 261] width 147 height 10
click at [279, 260] on input "[URL](\d{1})\.activesoft\.com\.br/portal_professor/" at bounding box center [319, 261] width 147 height 10
click at [301, 261] on input "[URL](\d{1})\.activesoft\.com\.br/portal_professor/" at bounding box center [319, 261] width 147 height 10
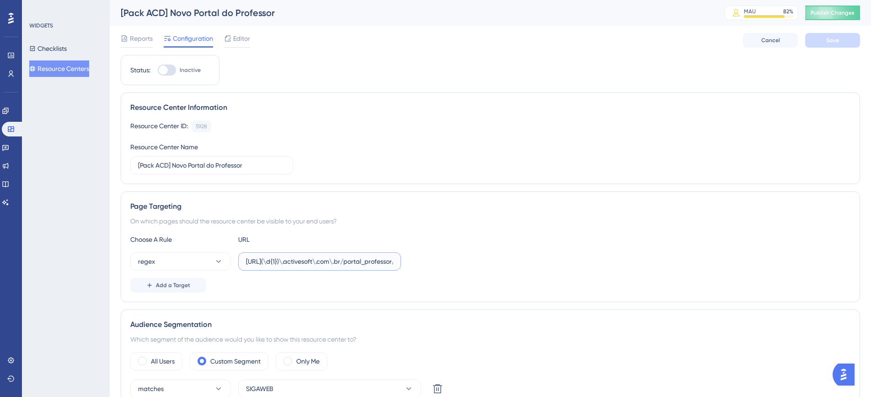
drag, startPoint x: 301, startPoint y: 261, endPoint x: 273, endPoint y: 263, distance: 27.6
click at [273, 263] on input "[URL](\d{1})\.activesoft\.com\.br/portal_professor/" at bounding box center [319, 261] width 147 height 10
click at [353, 261] on input "[URL](\d{1})\.activesoft\.com\.br/portal_professor/" at bounding box center [319, 261] width 147 height 10
click at [9, 112] on icon at bounding box center [5, 110] width 7 height 7
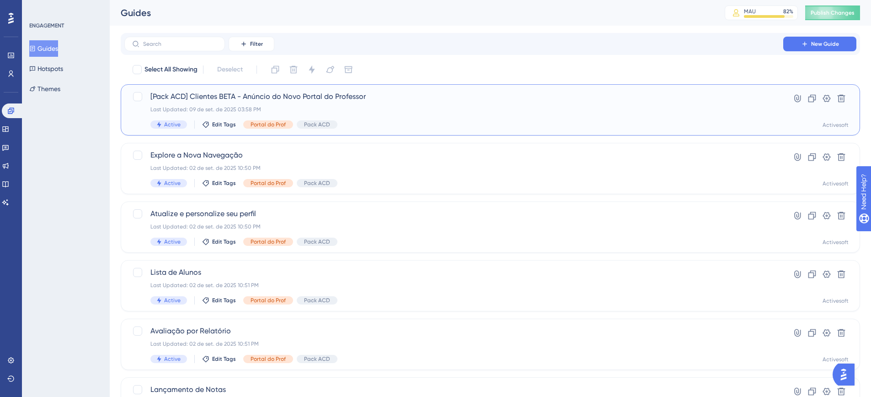
click at [243, 95] on span "[Pack ACD] Clientes BETA - Anúncio do Novo Portal do Professor" at bounding box center [453, 96] width 607 height 11
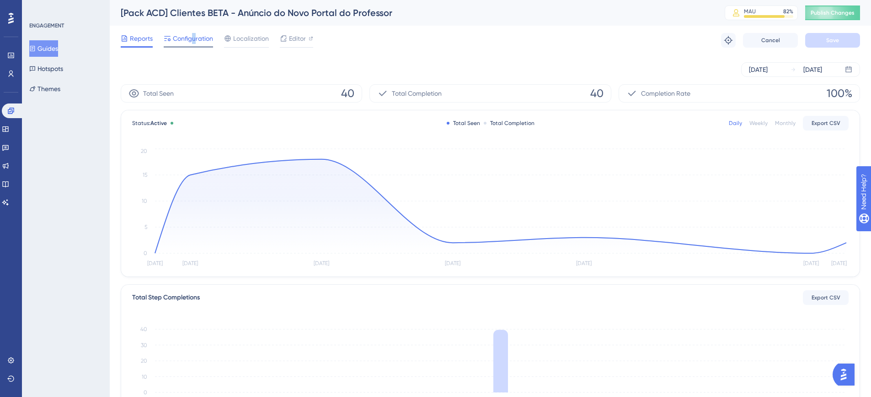
click at [193, 38] on span "Configuration" at bounding box center [193, 38] width 40 height 11
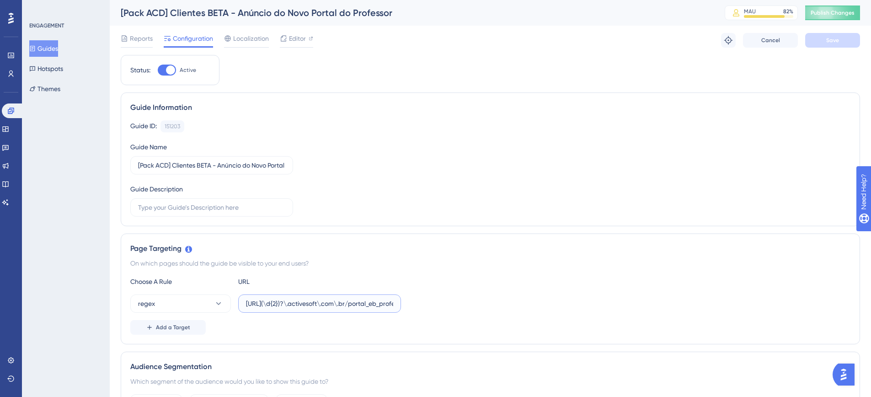
click at [382, 303] on input "https://siga(\d{2})?\.activesoft\.com\.br/portal_eb_professor/" at bounding box center [319, 303] width 147 height 10
click at [356, 304] on input "https://siga(\d{2})?\.activesoft\.com\.br/portal_eb_professor/" at bounding box center [319, 303] width 147 height 10
click at [439, 318] on div "Choose A Rule URL regex https://siga(\d{2})?\.activesoft\.com\.br/portal_eb_pro…" at bounding box center [490, 305] width 720 height 59
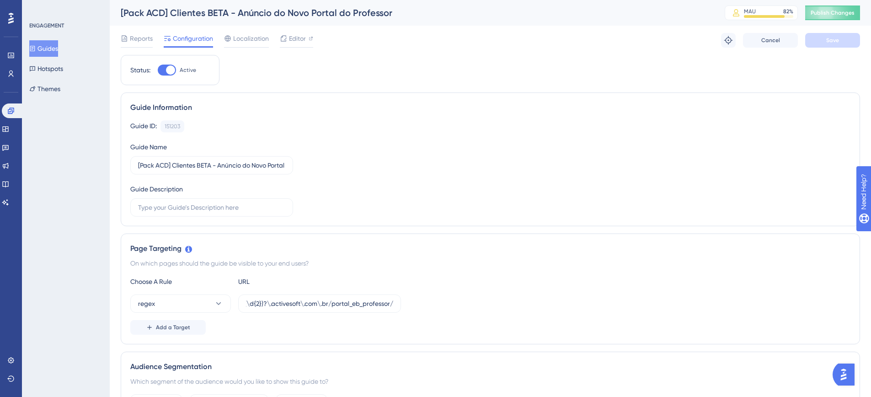
scroll to position [0, 0]
click at [8, 131] on icon at bounding box center [5, 128] width 6 height 5
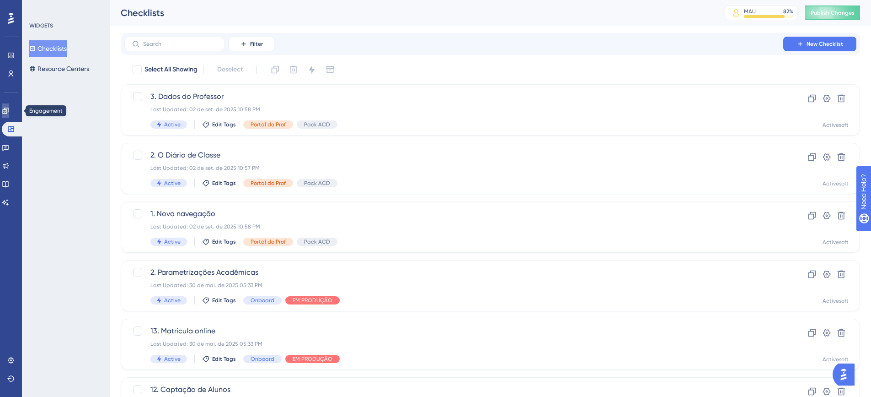
click at [9, 113] on icon at bounding box center [5, 110] width 7 height 7
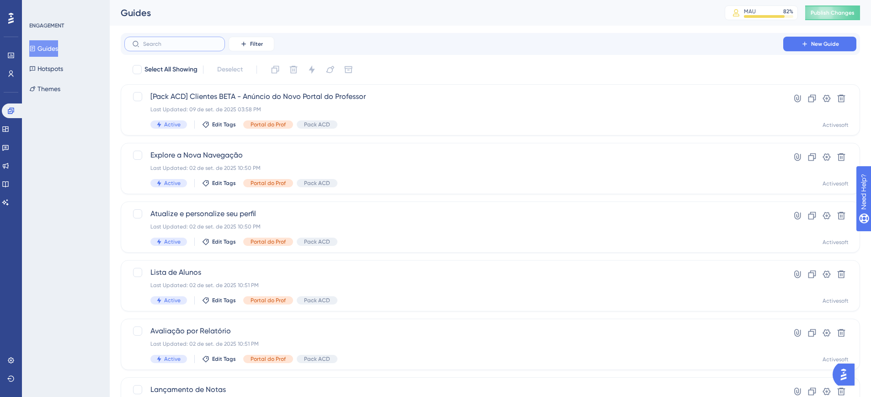
click at [192, 46] on input "text" at bounding box center [180, 44] width 74 height 6
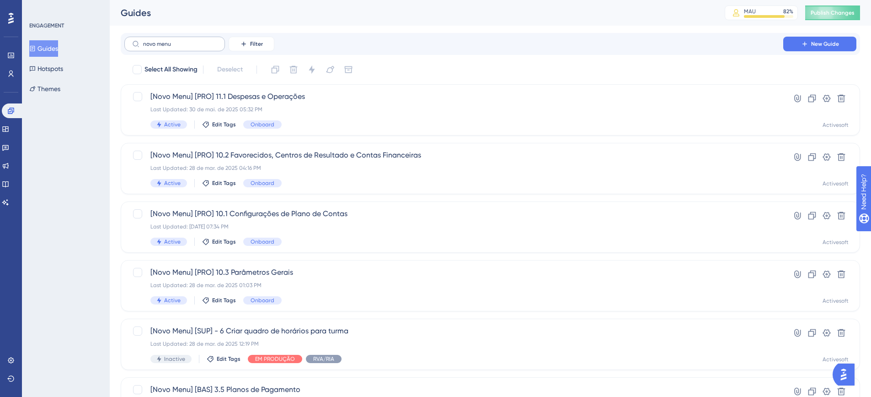
click at [156, 48] on label "novo menu" at bounding box center [174, 44] width 101 height 15
click at [156, 47] on input "novo menu" at bounding box center [180, 44] width 74 height 6
click at [156, 48] on label "novo menu" at bounding box center [174, 44] width 101 height 15
click at [156, 47] on input "novo menu" at bounding box center [180, 44] width 74 height 6
click at [156, 48] on label "novo menu" at bounding box center [174, 44] width 101 height 15
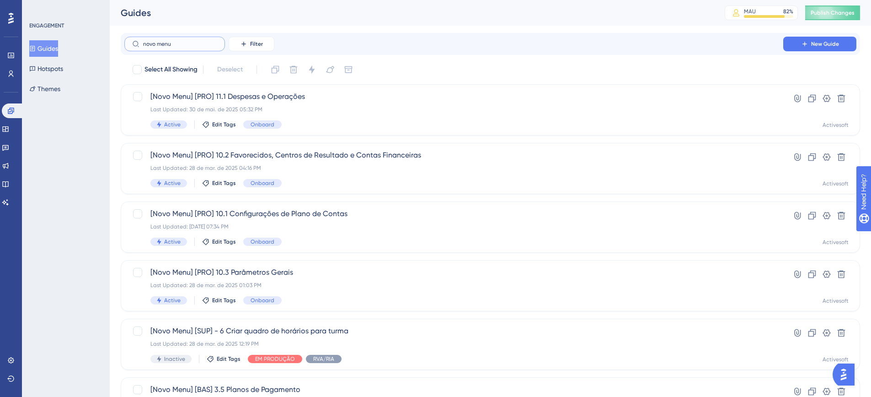
click at [156, 47] on input "novo menu" at bounding box center [180, 44] width 74 height 6
click at [161, 43] on input "novo menu" at bounding box center [180, 44] width 74 height 6
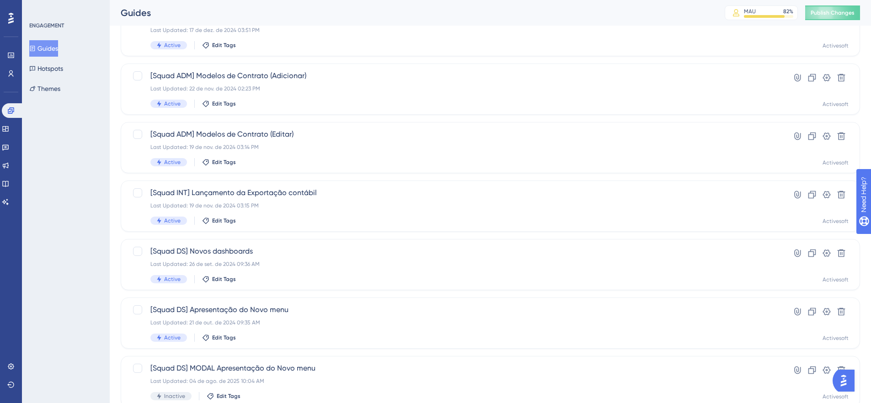
scroll to position [164, 0]
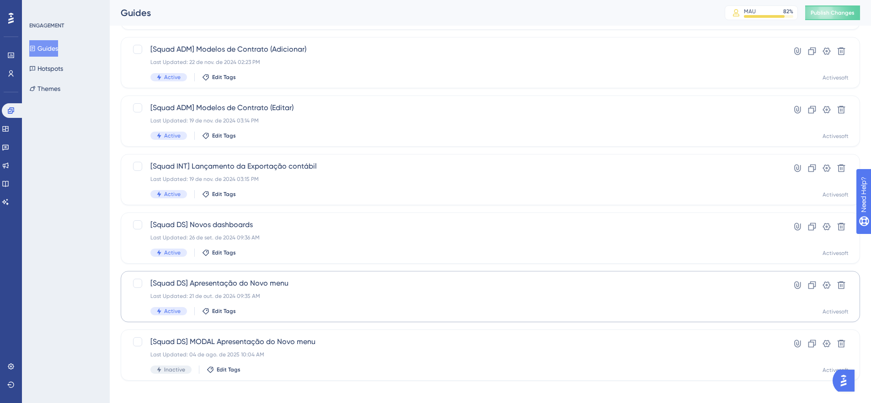
type input "squad"
click at [247, 280] on span "[Squad DS] Apresentação do Novo menu" at bounding box center [453, 283] width 607 height 11
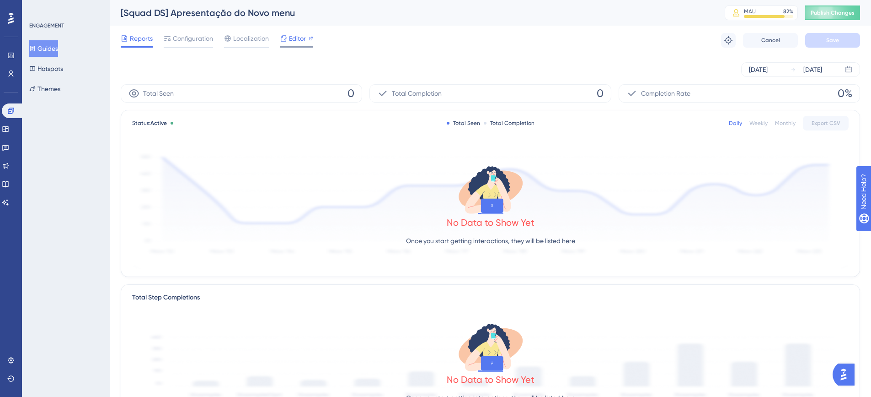
click at [296, 40] on span "Editor" at bounding box center [297, 38] width 17 height 11
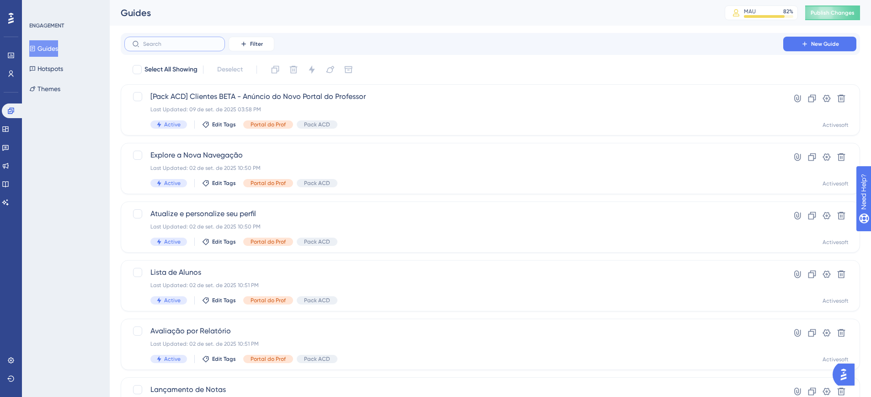
click at [205, 43] on input "text" at bounding box center [180, 44] width 74 height 6
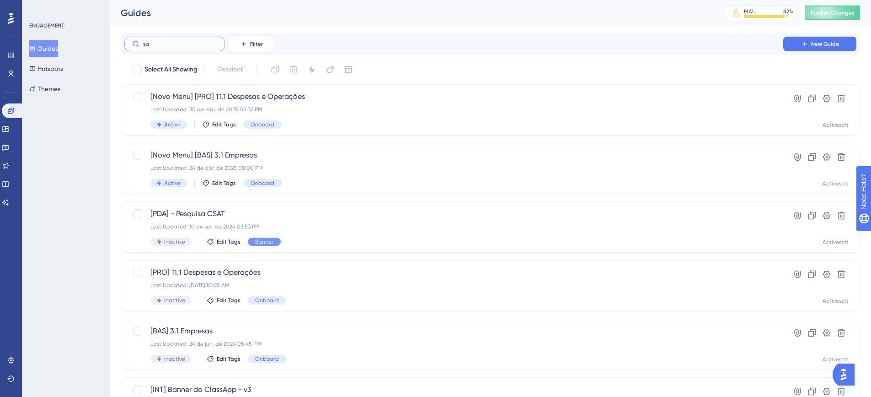
type input "saq"
checkbox input "true"
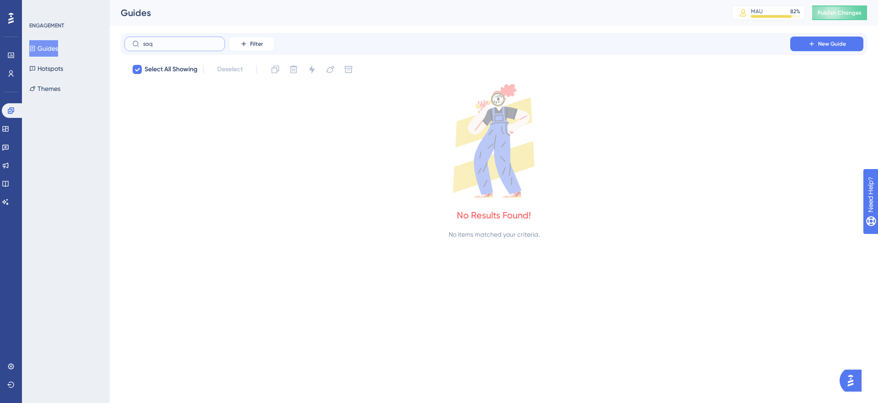
type input "sa"
checkbox input "false"
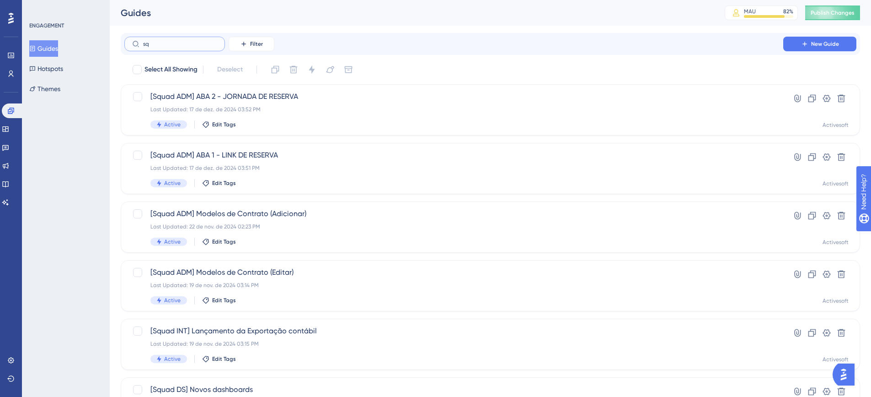
type input "sqi"
checkbox input "true"
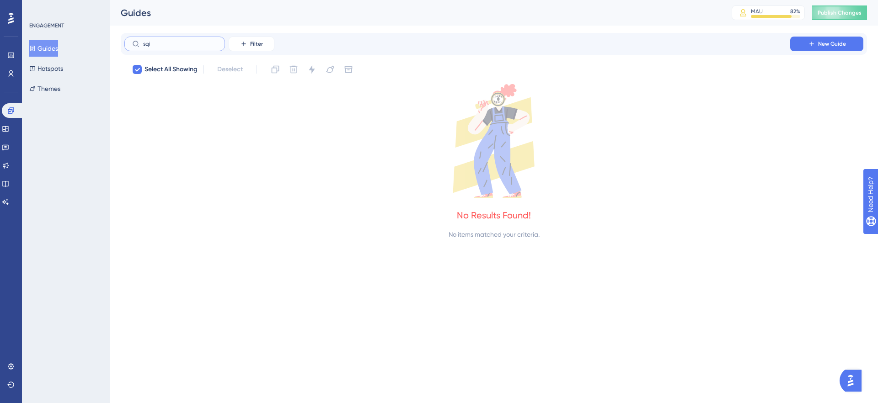
type input "sq"
checkbox input "false"
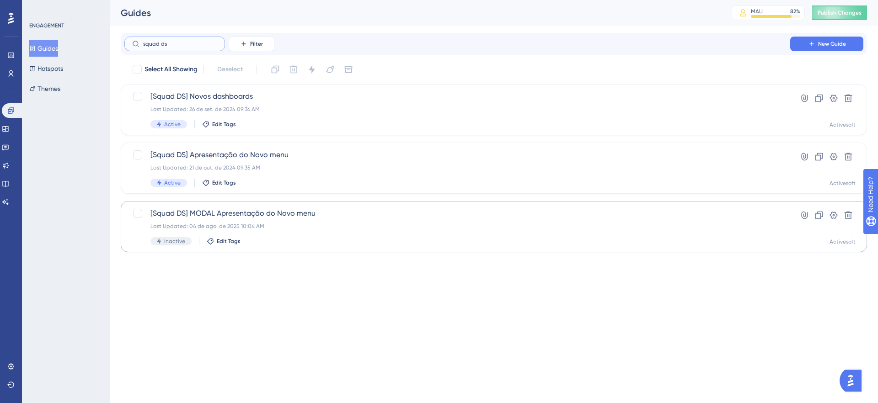
type input "squad ds"
click at [240, 216] on span "[Squad DS] MODAL Apresentação do Novo menu" at bounding box center [457, 213] width 614 height 11
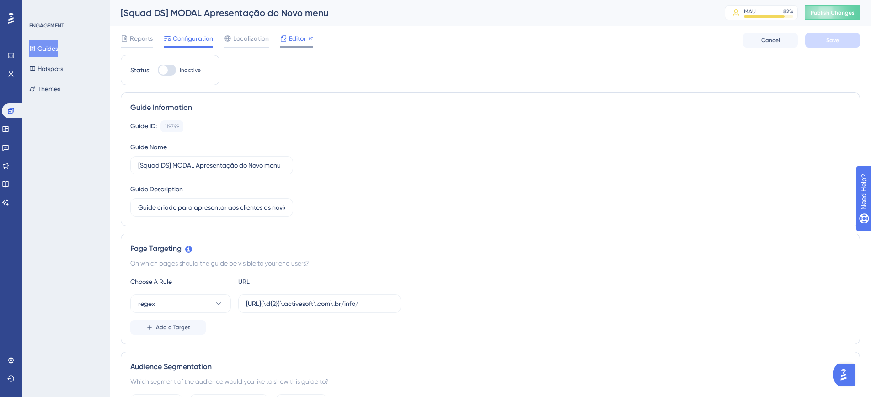
click at [298, 40] on span "Editor" at bounding box center [297, 38] width 17 height 11
click at [58, 47] on button "Guides" at bounding box center [43, 48] width 29 height 16
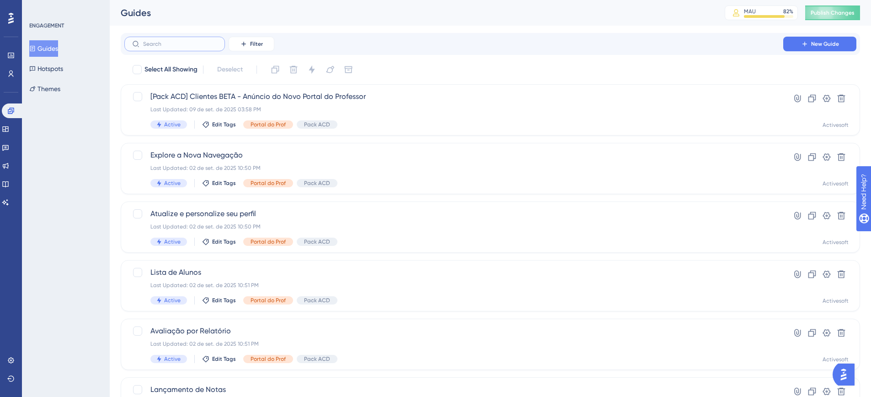
click at [197, 42] on input "text" at bounding box center [180, 44] width 74 height 6
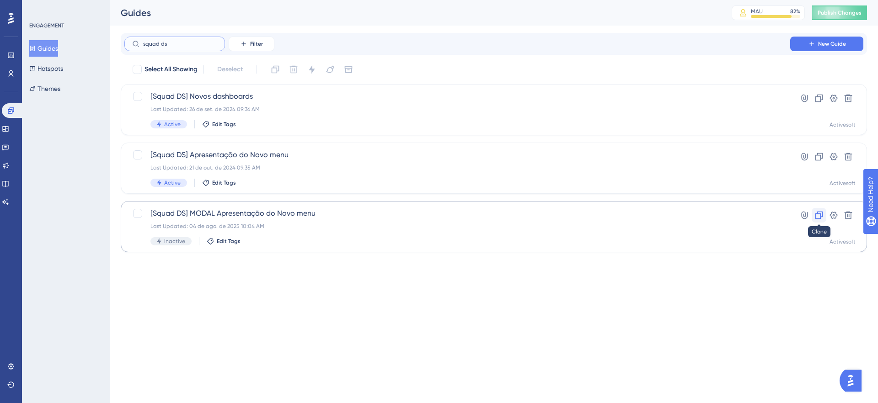
type input "squad ds"
click at [817, 214] on icon at bounding box center [820, 216] width 8 height 8
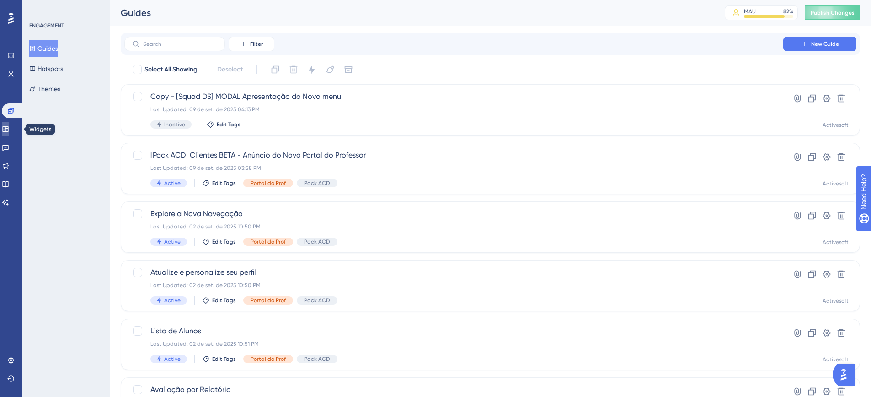
click at [9, 129] on icon at bounding box center [5, 128] width 7 height 7
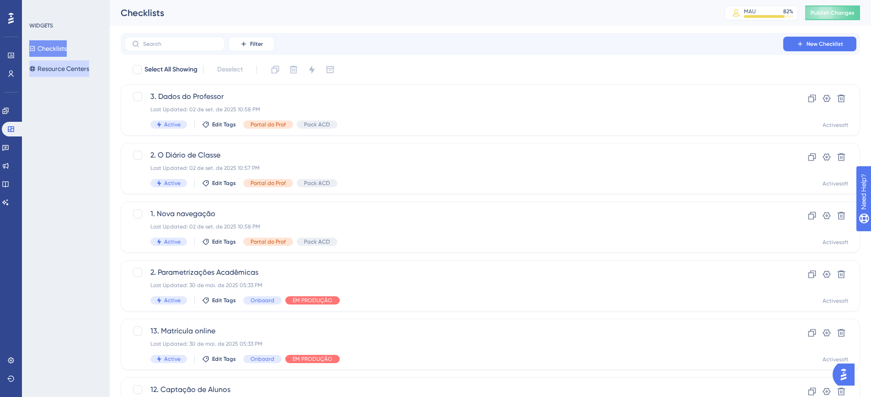
click at [64, 67] on button "Resource Centers" at bounding box center [59, 68] width 60 height 16
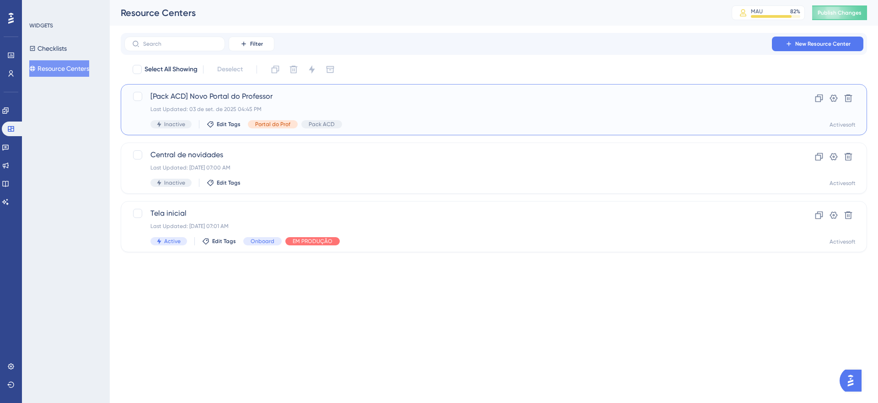
click at [225, 98] on span "[Pack ACD] Novo Portal do Professor" at bounding box center [457, 96] width 614 height 11
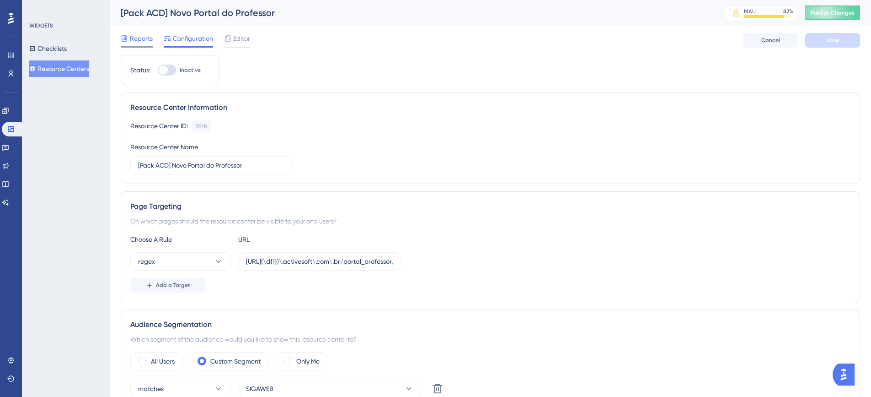
click at [140, 38] on span "Reports" at bounding box center [141, 38] width 23 height 11
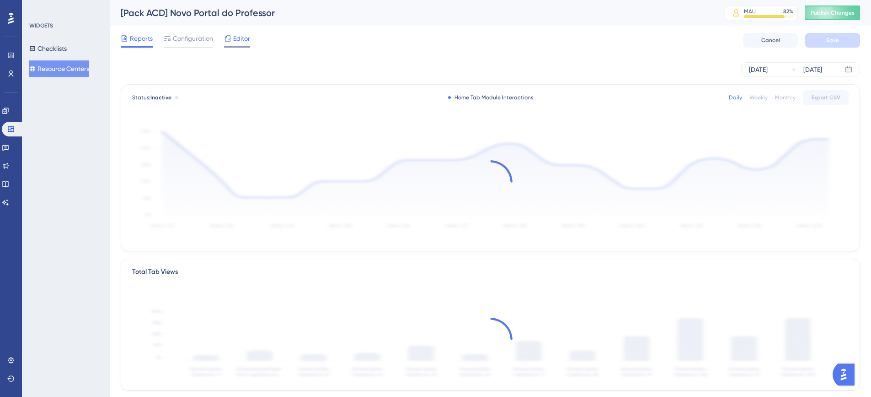
click at [243, 38] on span "Editor" at bounding box center [241, 38] width 17 height 11
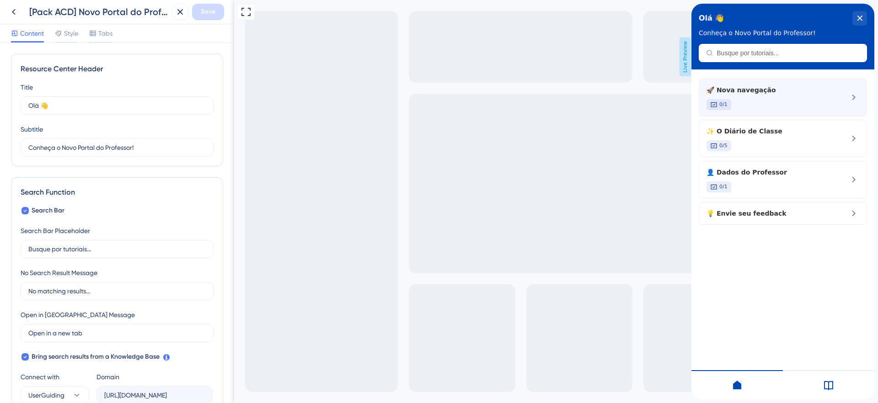
click at [791, 108] on div "0/1" at bounding box center [768, 104] width 122 height 11
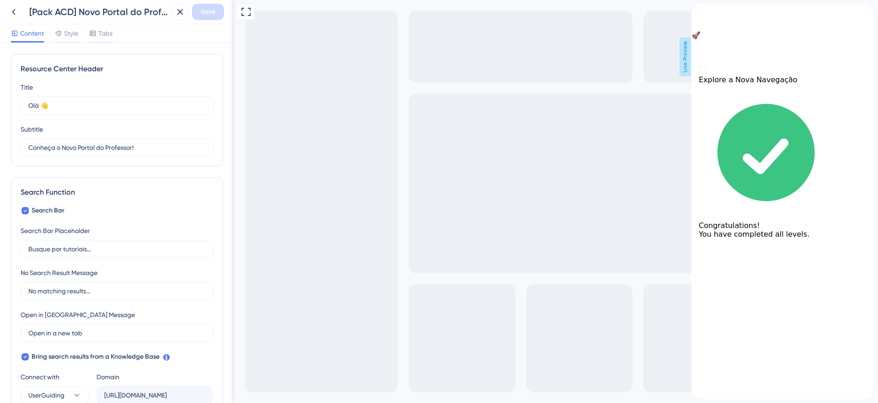
click at [710, 13] on div "back to header" at bounding box center [783, 8] width 183 height 9
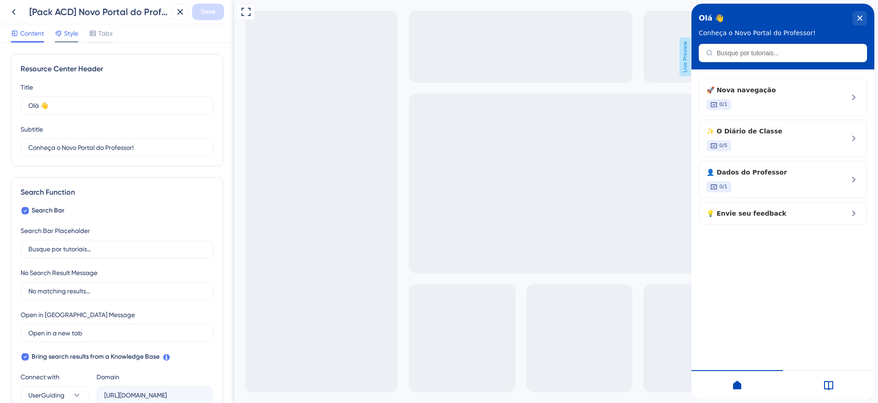
click at [71, 32] on span "Style" at bounding box center [71, 33] width 14 height 11
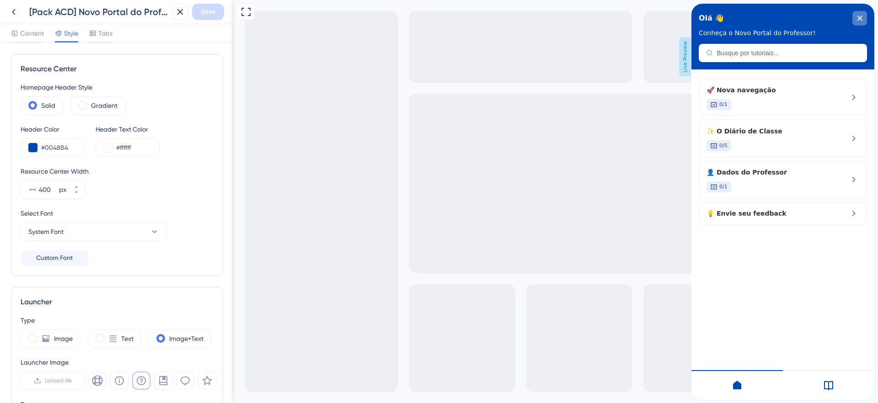
click at [857, 22] on div "close resource center" at bounding box center [860, 18] width 15 height 15
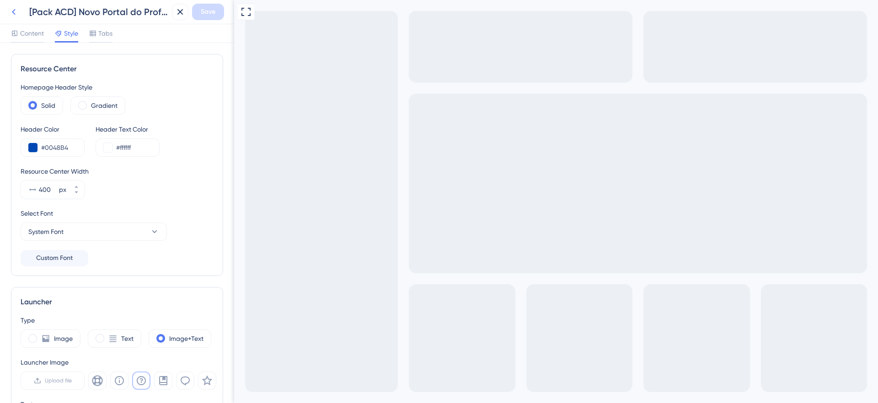
click at [13, 13] on icon at bounding box center [13, 11] width 11 height 11
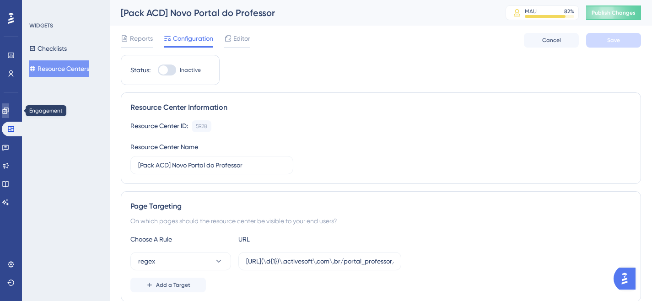
click at [9, 113] on icon at bounding box center [5, 110] width 7 height 7
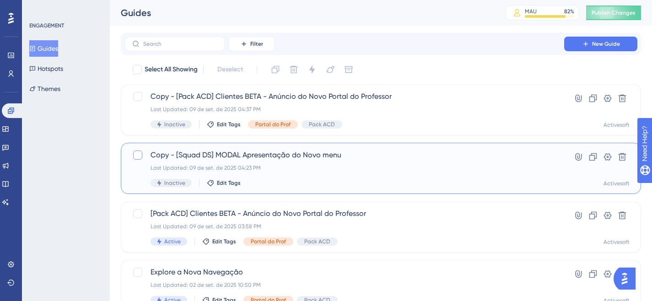
click at [134, 153] on div at bounding box center [137, 154] width 9 height 9
checkbox input "true"
click at [625, 157] on icon at bounding box center [622, 157] width 8 height 8
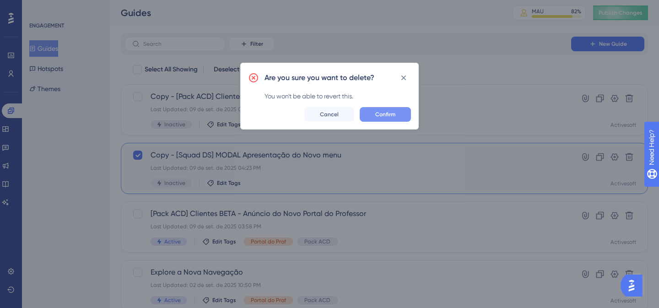
click at [395, 114] on span "Confirm" at bounding box center [385, 114] width 20 height 7
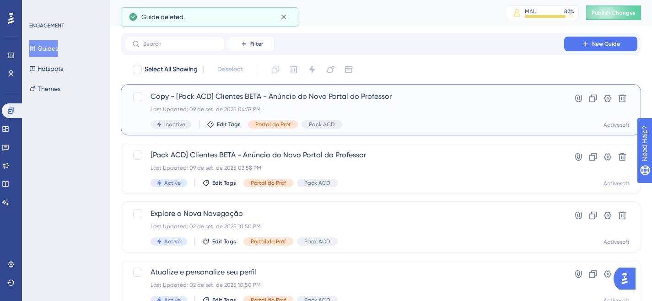
click at [290, 93] on span "Copy - [Pack ACD] Clientes BETA - Anúncio do Novo Portal do Professor" at bounding box center [343, 96] width 387 height 11
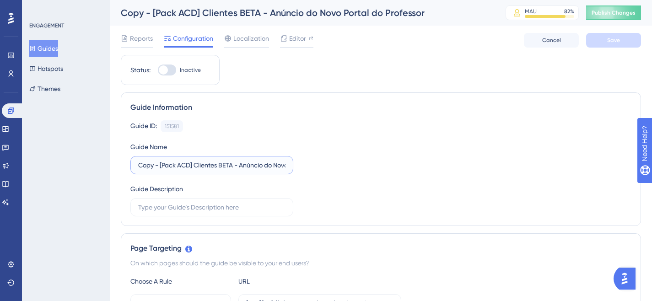
drag, startPoint x: 161, startPoint y: 164, endPoint x: 118, endPoint y: 165, distance: 43.5
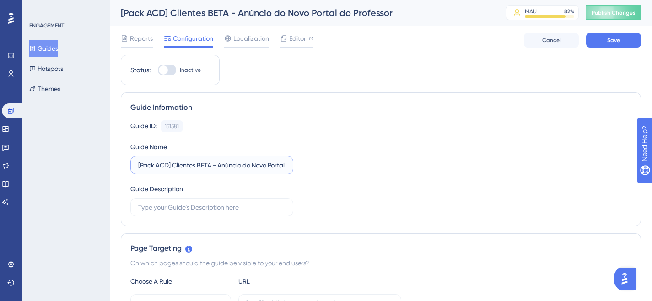
scroll to position [0, 40]
drag, startPoint x: 172, startPoint y: 165, endPoint x: 213, endPoint y: 163, distance: 40.8
click at [213, 163] on input "[Pack ACD] Clientes BETA - Anúncio do Novo Portal do Professor" at bounding box center [211, 165] width 147 height 10
type input "[Pack ACD] Conheça o Novo Portal do Professor"
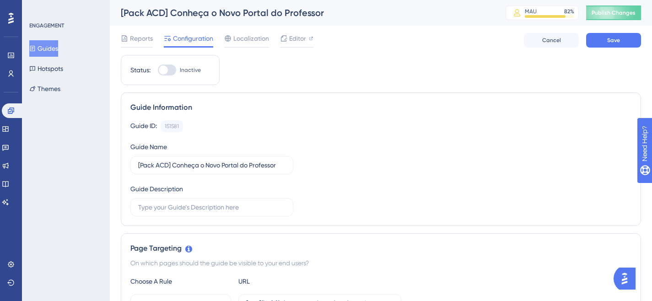
click at [316, 188] on div "Guide ID: 151581 Copy Guide Name [Pack ACD] Conheça o Novo Portal do Professor …" at bounding box center [380, 168] width 501 height 96
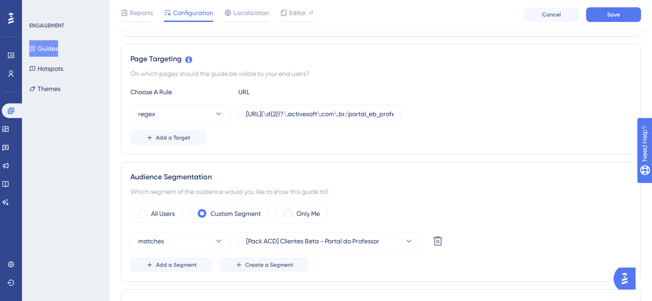
scroll to position [214, 0]
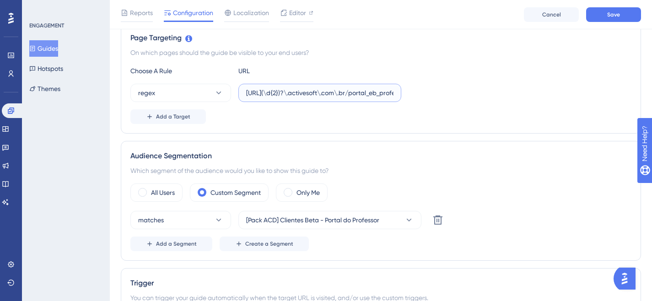
click at [373, 94] on input "https://siga(\d{2})?\.activesoft\.com\.br/portal_eb_professor/" at bounding box center [319, 93] width 147 height 10
drag, startPoint x: 391, startPoint y: 93, endPoint x: 423, endPoint y: 91, distance: 31.7
click at [423, 91] on div "regex https://siga(\d{2})?\.activesoft\.com\.br/portal_eb_professor/" at bounding box center [380, 93] width 501 height 18
click at [380, 94] on input "https://siga(\d{2})?\.activesoft\.com\.br/portal_eb_professor/" at bounding box center [319, 93] width 147 height 10
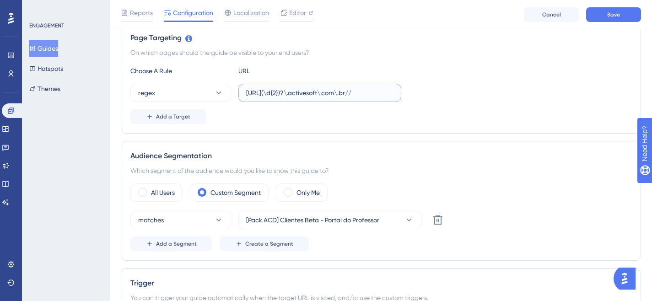
paste input "portal_professor"
type input "https://siga(\d{2})?\.activesoft\.com\.br/portal_professor/"
click at [475, 96] on div "regex https://siga(\d{2})?\.activesoft\.com\.br/portal_professor/" at bounding box center [380, 93] width 501 height 18
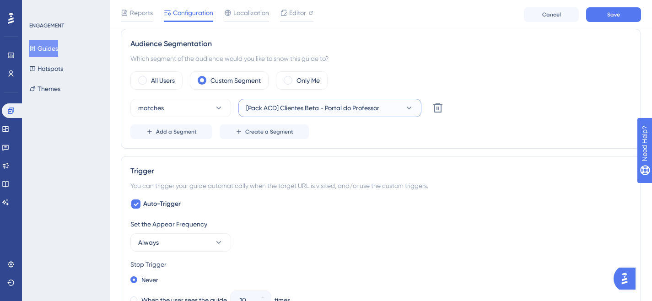
click at [379, 111] on span "[Pack ACD] Clientes Beta - Portal do Professor" at bounding box center [312, 107] width 133 height 11
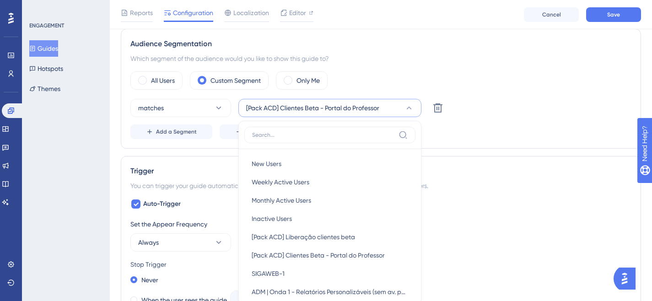
scroll to position [382, 0]
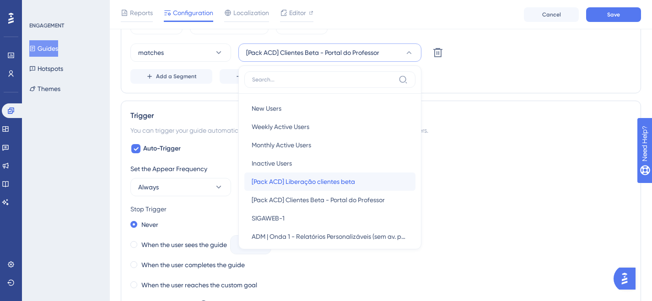
click at [348, 182] on span "[Pack ACD] Liberação clientes beta" at bounding box center [303, 181] width 103 height 11
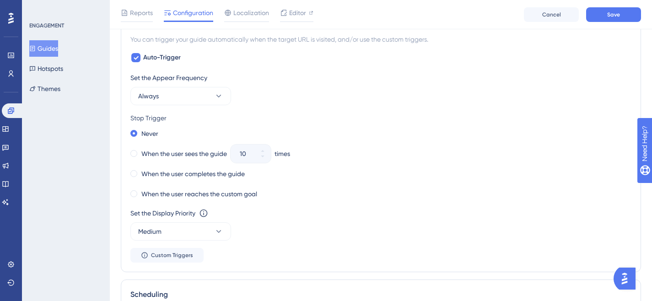
scroll to position [473, 0]
click at [167, 100] on button "Always" at bounding box center [180, 95] width 101 height 18
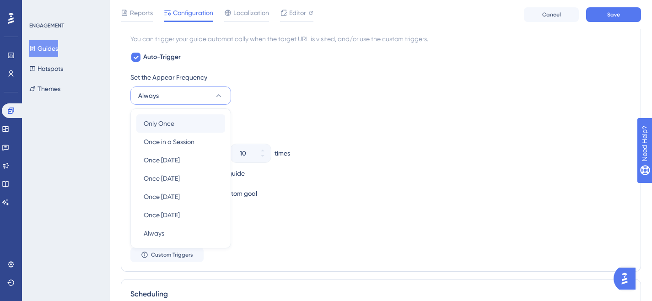
scroll to position [500, 0]
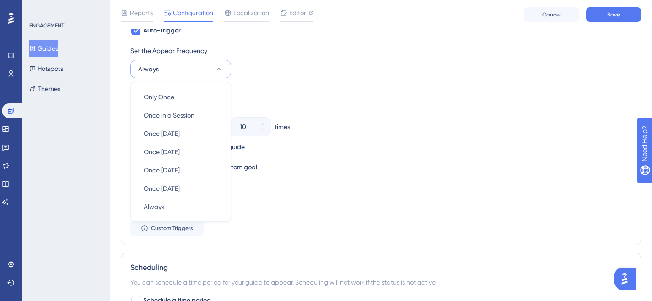
click at [325, 86] on div "Stop Trigger" at bounding box center [380, 91] width 501 height 11
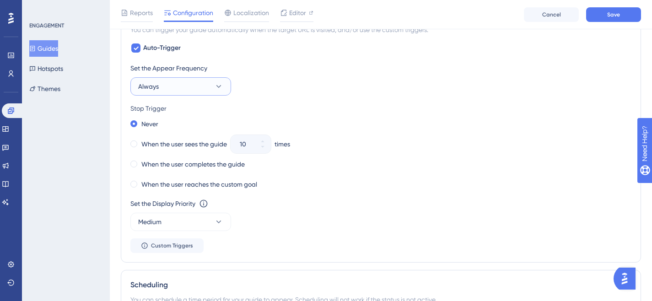
click at [221, 88] on icon at bounding box center [218, 86] width 9 height 9
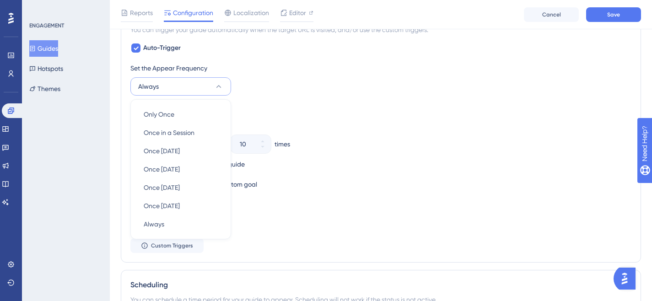
scroll to position [501, 0]
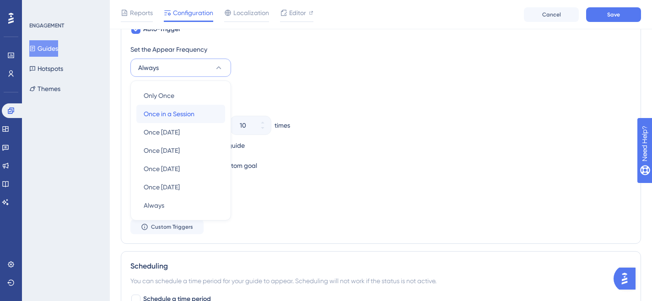
click at [189, 117] on span "Once in a Session" at bounding box center [169, 113] width 51 height 11
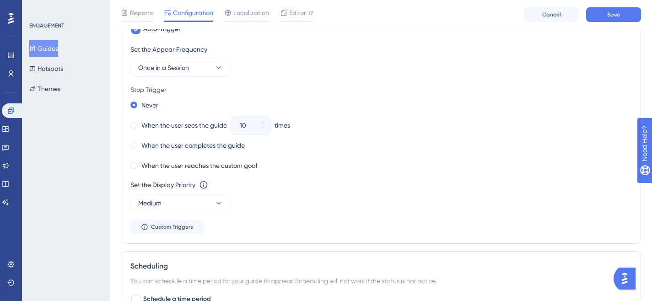
click at [191, 78] on div "Set the Appear Frequency Once in a Session Stop Trigger Never When the user see…" at bounding box center [380, 139] width 501 height 190
click at [192, 68] on button "Once in a Session" at bounding box center [180, 68] width 101 height 18
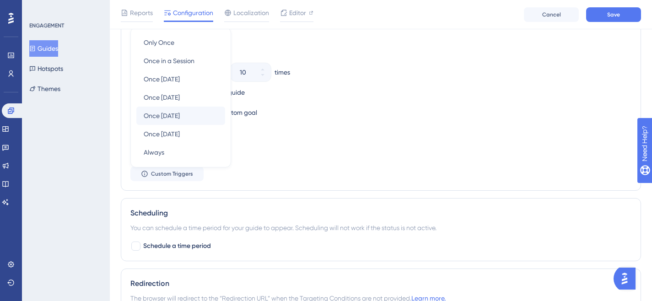
scroll to position [543, 0]
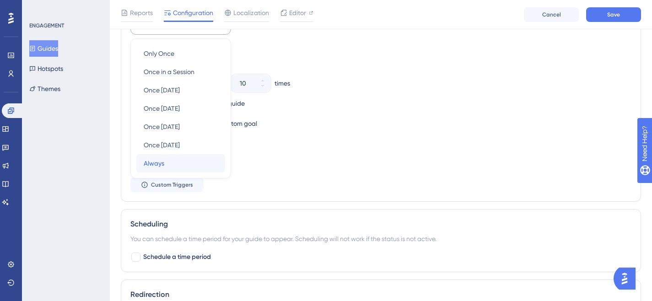
click at [160, 163] on span "Always" at bounding box center [154, 163] width 21 height 11
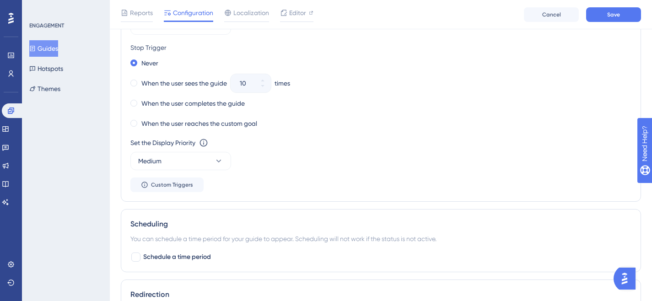
click at [359, 148] on div "Set the Display Priority This option will set the display priority between auto…" at bounding box center [380, 153] width 501 height 33
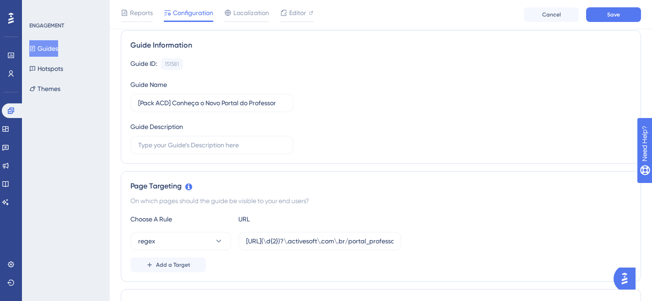
scroll to position [38, 0]
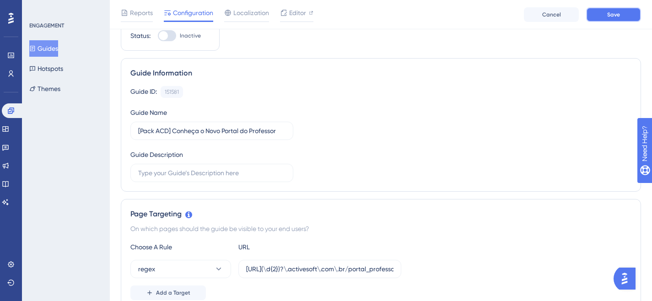
click at [610, 18] on span "Save" at bounding box center [613, 14] width 13 height 7
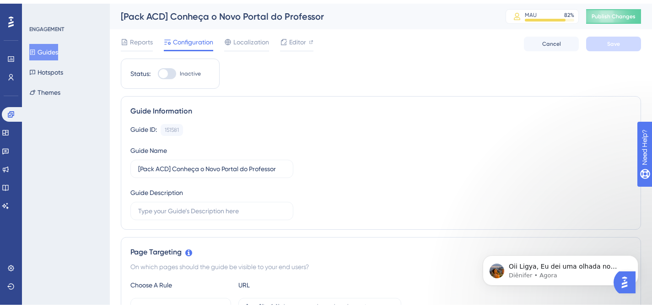
scroll to position [0, 0]
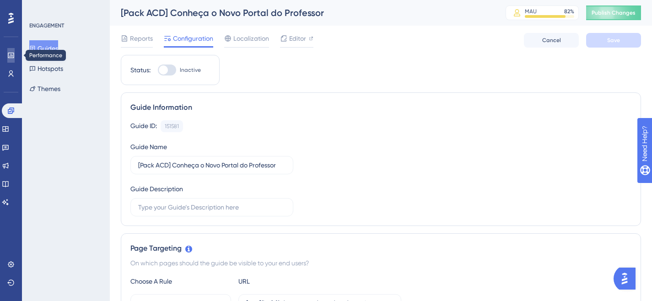
click at [15, 55] on link at bounding box center [10, 55] width 7 height 15
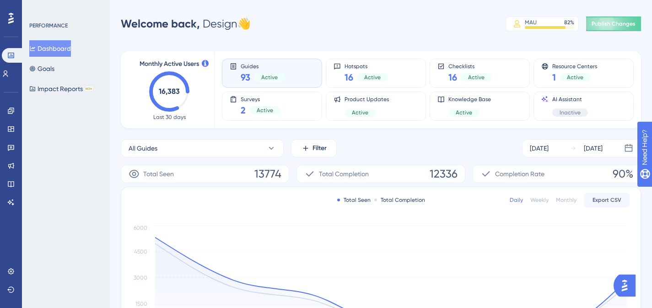
click at [175, 94] on text "16,383" at bounding box center [169, 91] width 21 height 9
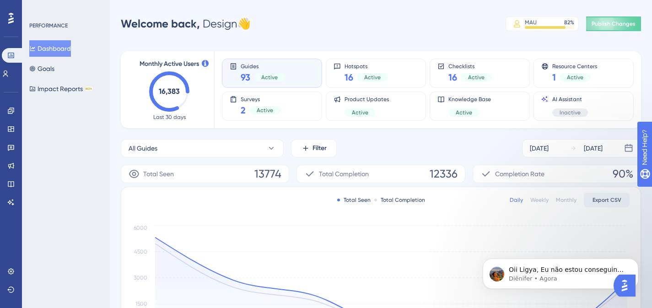
scroll to position [2, 0]
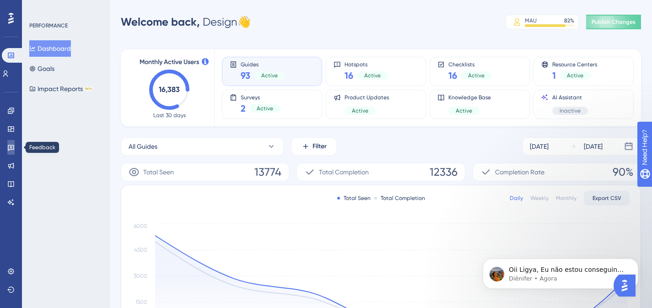
click at [11, 148] on icon at bounding box center [11, 148] width 6 height 6
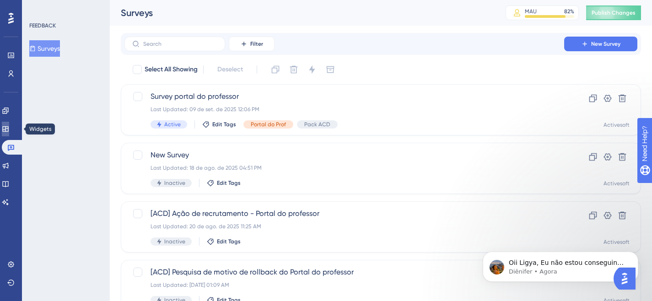
click at [8, 128] on icon at bounding box center [5, 128] width 6 height 5
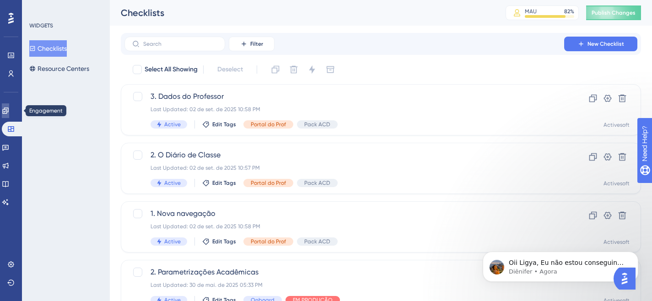
click at [8, 111] on icon at bounding box center [5, 110] width 6 height 6
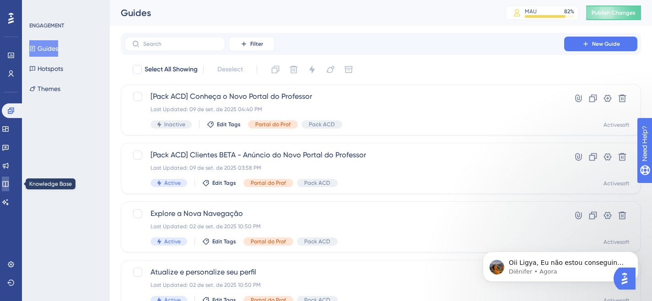
click at [9, 188] on link at bounding box center [5, 184] width 7 height 15
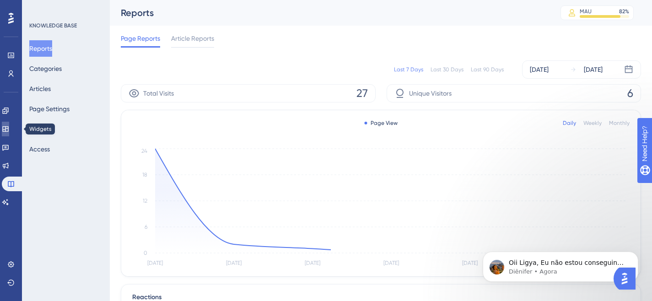
click at [9, 129] on icon at bounding box center [5, 128] width 7 height 7
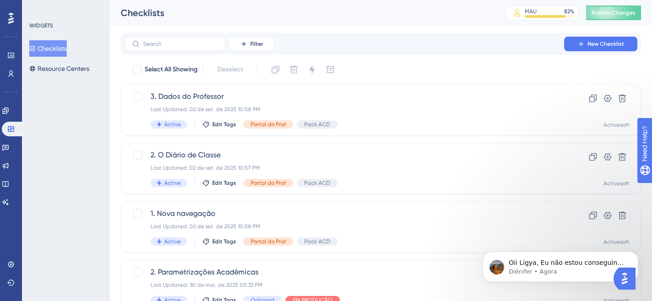
click at [68, 75] on div "✨ Save My Spot!✨" at bounding box center [330, 133] width 659 height 308
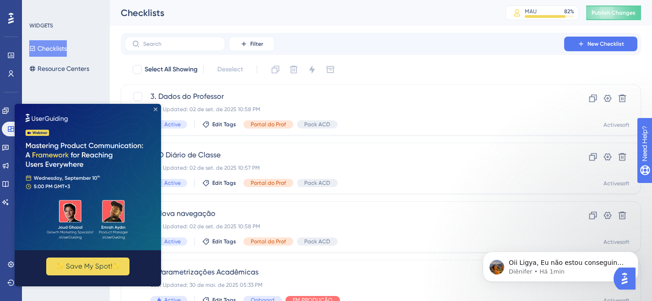
drag, startPoint x: 156, startPoint y: 109, endPoint x: 171, endPoint y: 213, distance: 105.3
click at [156, 109] on icon "Close Preview" at bounding box center [156, 109] width 4 height 4
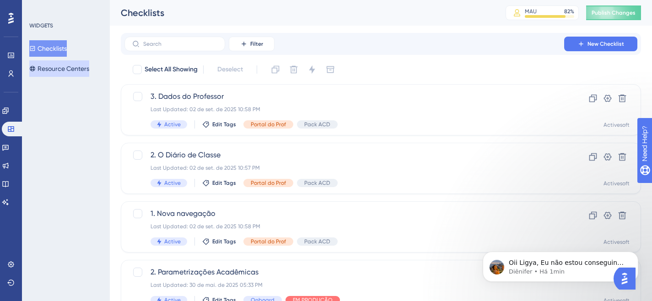
click at [73, 71] on button "Resource Centers" at bounding box center [59, 68] width 60 height 16
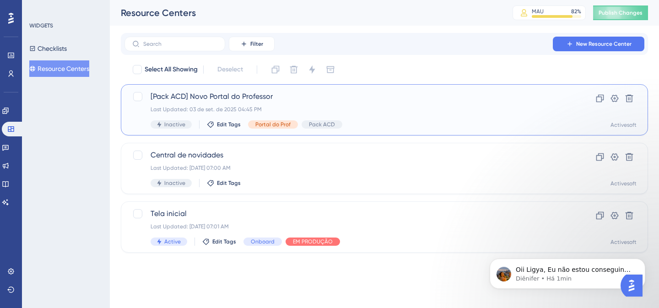
click at [299, 96] on span "[Pack ACD] Novo Portal do Professor" at bounding box center [347, 96] width 394 height 11
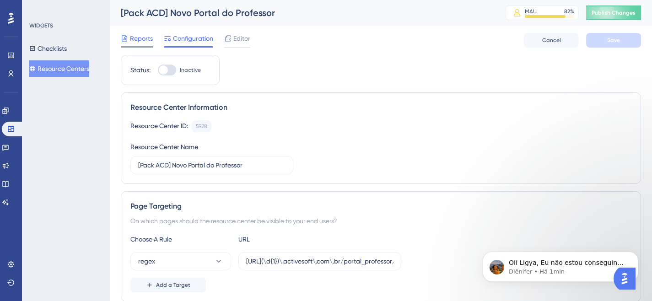
click at [131, 38] on span "Reports" at bounding box center [141, 38] width 23 height 11
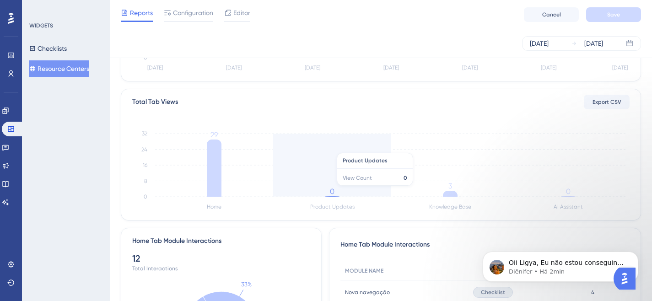
scroll to position [178, 0]
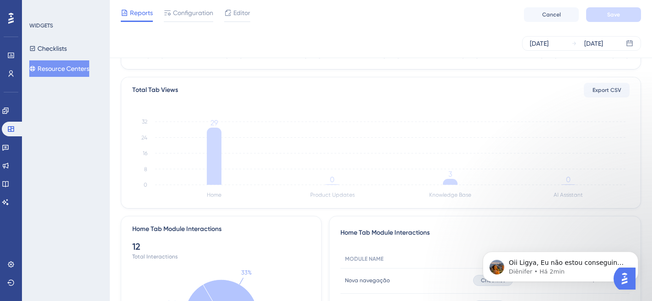
click at [4, 47] on div "Performance Users" at bounding box center [11, 53] width 15 height 55
click at [9, 52] on icon at bounding box center [10, 55] width 7 height 7
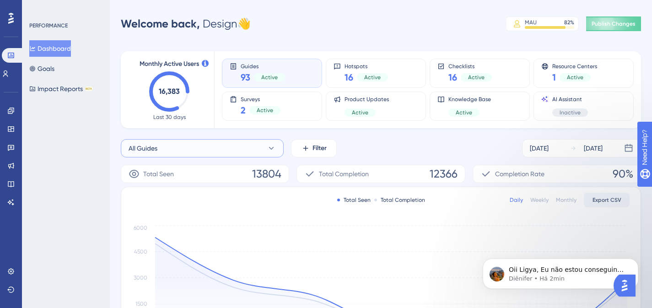
click at [269, 154] on button "All Guides" at bounding box center [202, 148] width 163 height 18
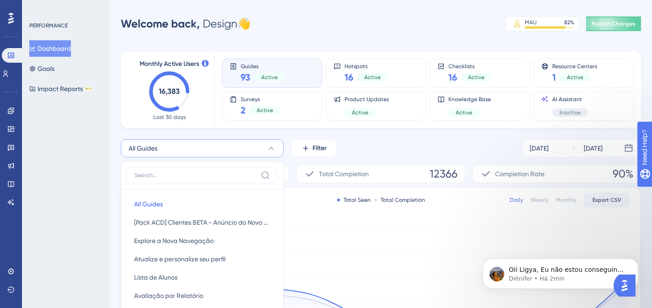
scroll to position [81, 0]
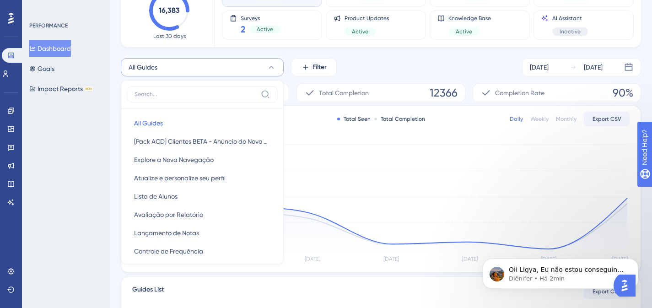
click at [360, 65] on div "All Guides All Guides All Guides [Pack ACD] Clientes BETA - Anúncio do Novo Por…" at bounding box center [381, 67] width 520 height 18
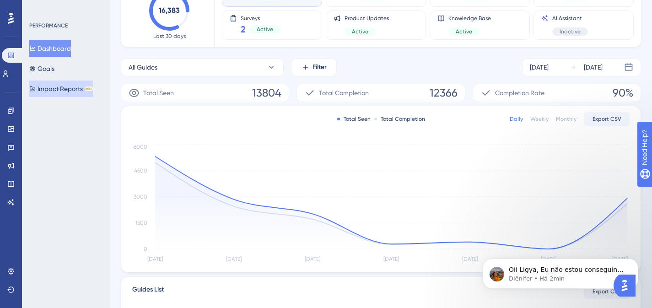
click at [62, 91] on button "Impact Reports BETA" at bounding box center [61, 89] width 64 height 16
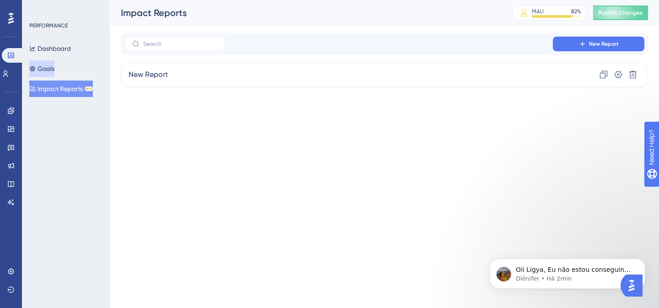
click at [54, 66] on button "Goals" at bounding box center [41, 68] width 25 height 16
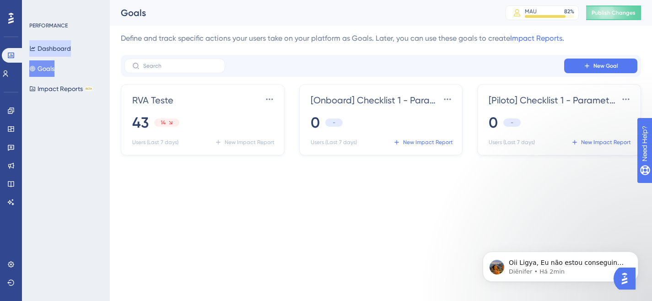
click at [70, 46] on button "Dashboard" at bounding box center [50, 48] width 42 height 16
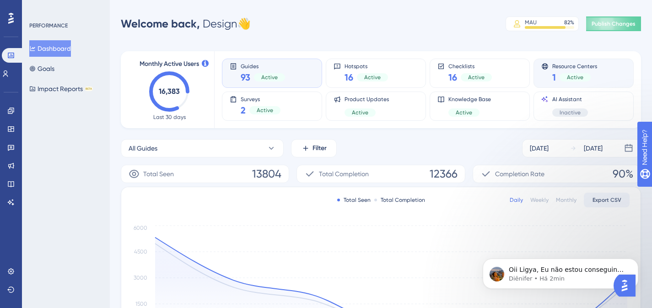
click at [607, 67] on div "Resource Centers 1 Active" at bounding box center [583, 73] width 85 height 21
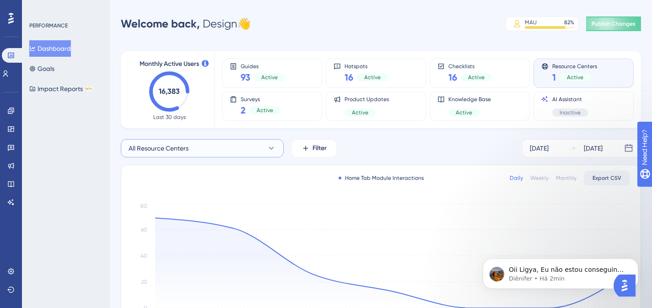
click at [253, 144] on button "All Resource Centers" at bounding box center [202, 148] width 163 height 18
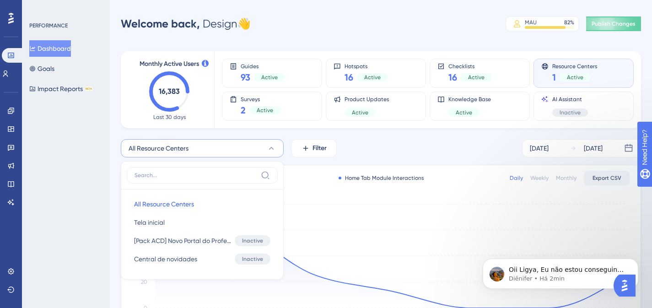
scroll to position [65, 0]
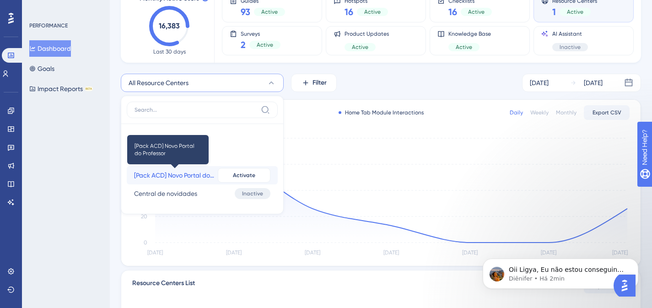
click at [205, 174] on span "[Pack ACD] Novo Portal do Professor" at bounding box center [174, 175] width 80 height 11
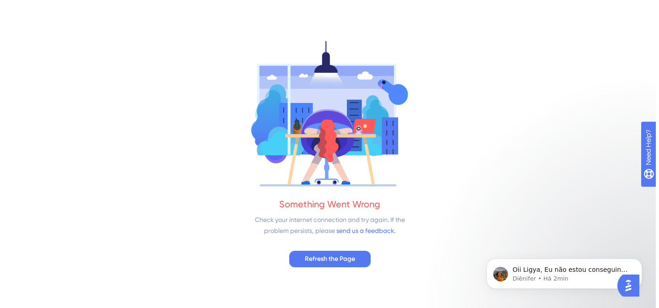
scroll to position [0, 0]
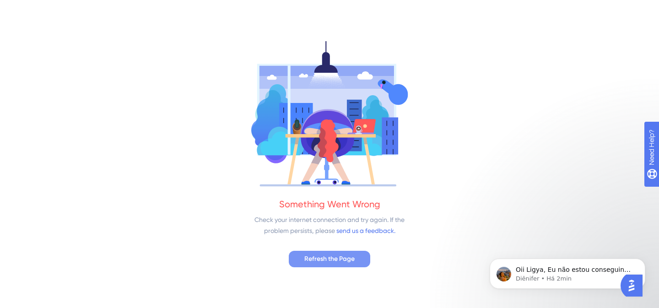
click at [328, 260] on span "Refresh the Page" at bounding box center [329, 258] width 50 height 11
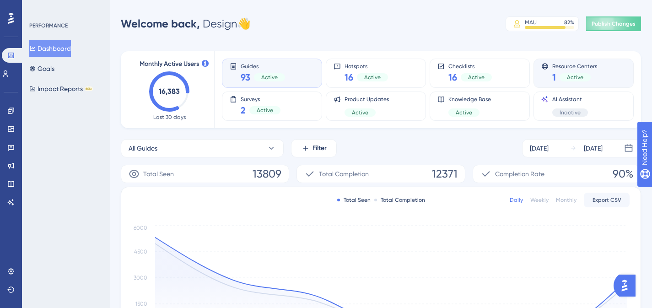
click at [605, 73] on div "Resource Centers 1 Active" at bounding box center [583, 73] width 85 height 21
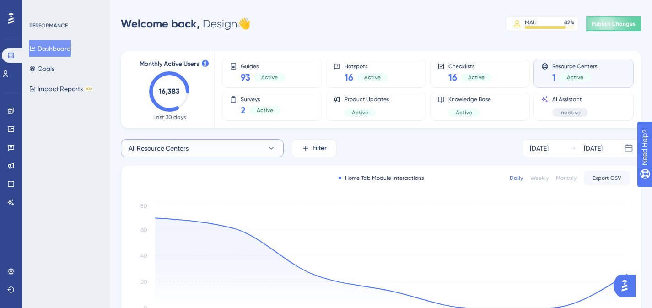
click at [202, 151] on button "All Resource Centers" at bounding box center [202, 148] width 163 height 18
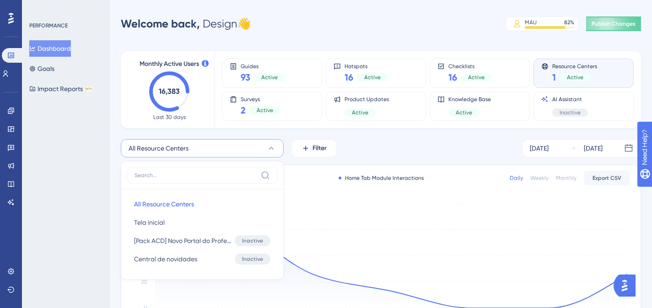
scroll to position [66, 0]
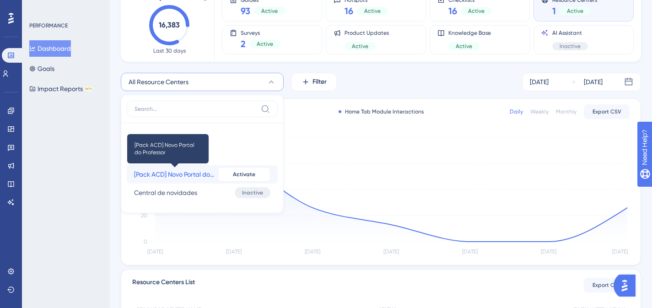
click at [147, 175] on span "[Pack ACD] Novo Portal do Professor" at bounding box center [174, 174] width 80 height 11
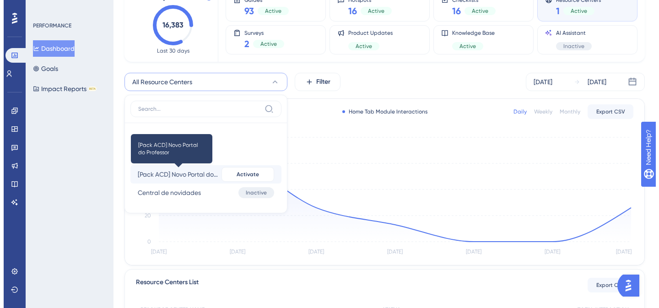
scroll to position [0, 0]
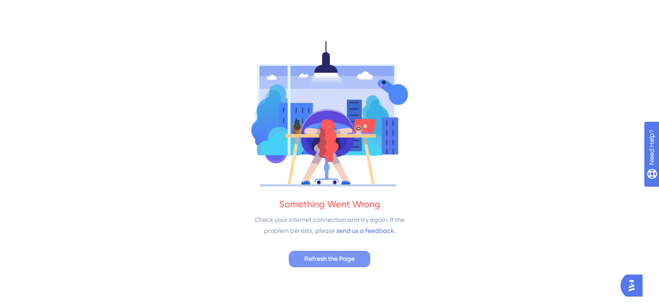
click at [325, 255] on span "Refresh the Page" at bounding box center [329, 258] width 50 height 11
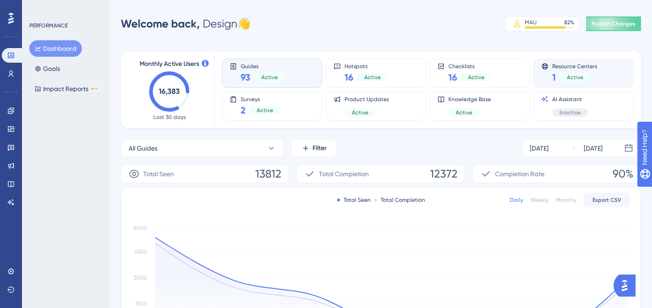
click at [556, 66] on span "Resource Centers" at bounding box center [574, 66] width 45 height 6
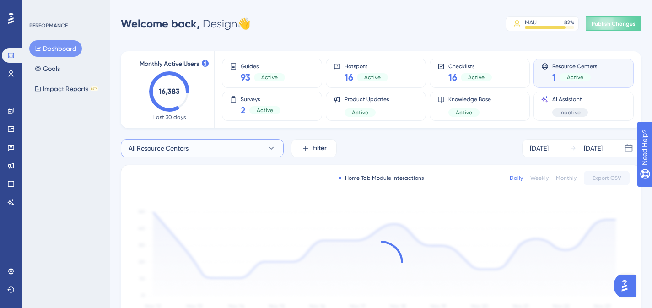
click at [215, 151] on button "All Resource Centers" at bounding box center [202, 148] width 163 height 18
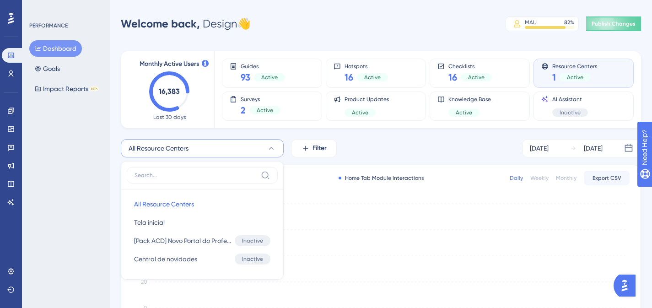
scroll to position [66, 0]
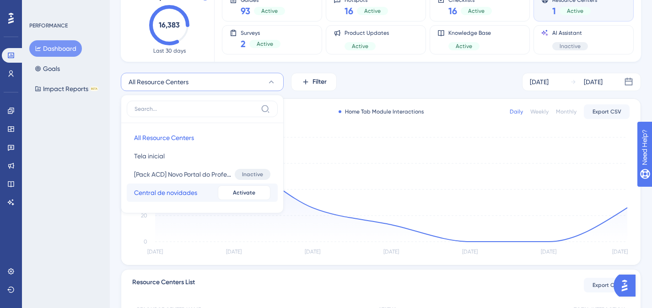
click at [176, 194] on span "Central de novidades" at bounding box center [165, 192] width 63 height 11
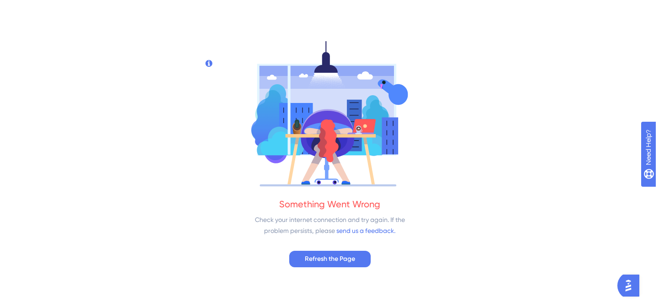
scroll to position [0, 0]
click at [337, 260] on span "Refresh the Page" at bounding box center [329, 258] width 50 height 11
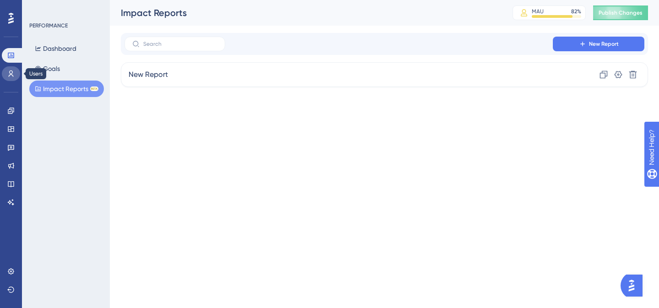
click at [11, 76] on icon at bounding box center [10, 73] width 7 height 7
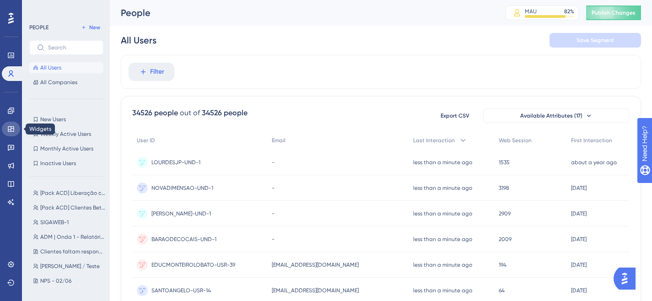
click at [16, 128] on link at bounding box center [11, 129] width 18 height 15
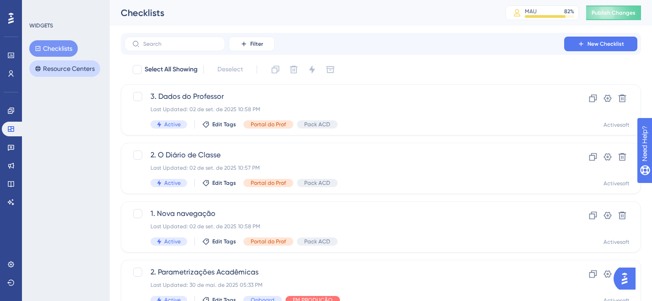
click at [64, 68] on button "Resource Centers" at bounding box center [64, 68] width 71 height 16
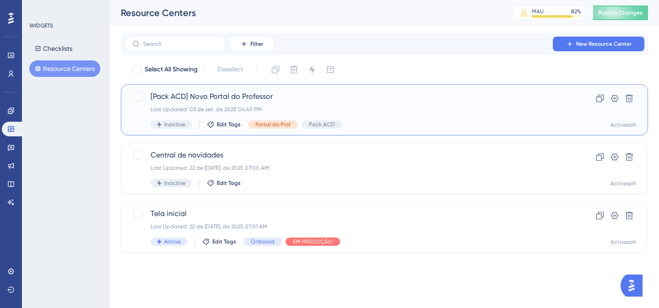
click at [237, 97] on span "[Pack ACD] Novo Portal do Professor" at bounding box center [347, 96] width 394 height 11
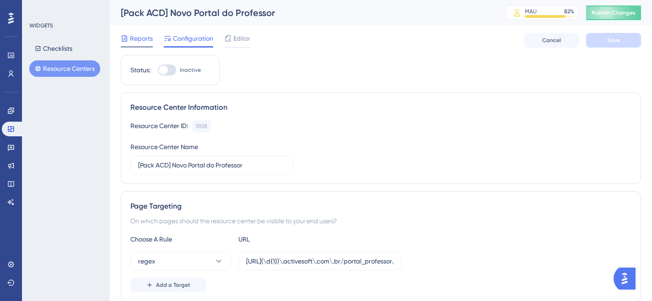
click at [135, 33] on span "Reports" at bounding box center [141, 38] width 23 height 11
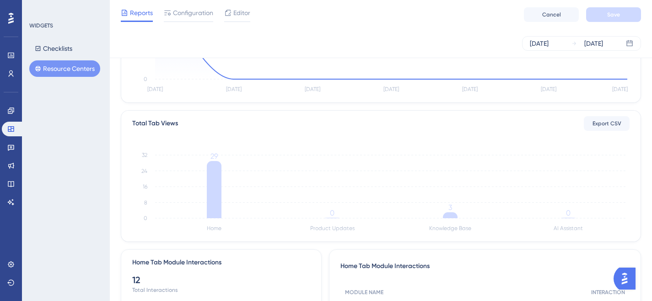
scroll to position [145, 0]
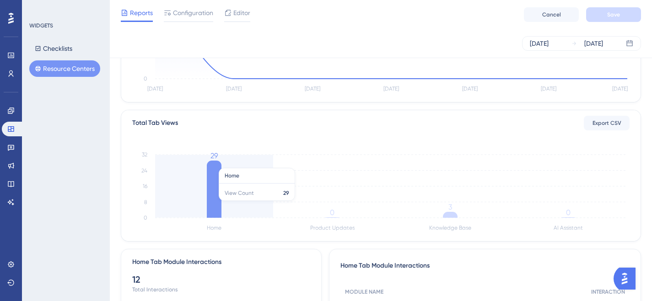
click at [214, 205] on icon at bounding box center [214, 189] width 15 height 57
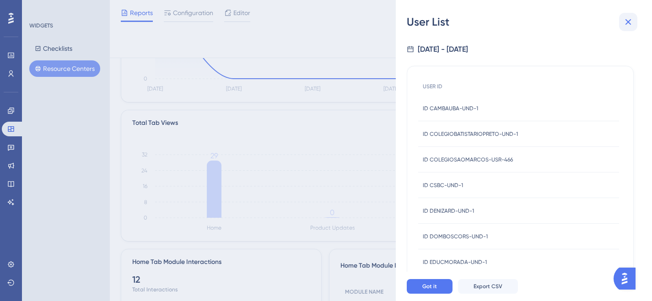
click at [623, 22] on icon at bounding box center [628, 21] width 11 height 11
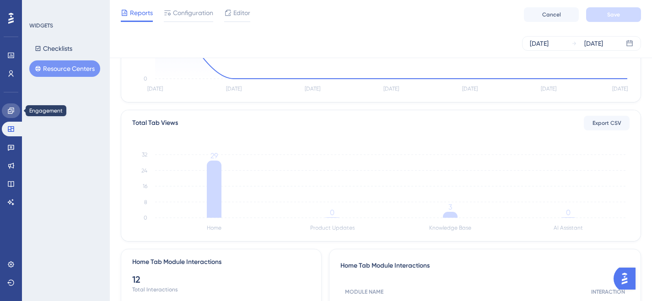
click at [11, 113] on icon at bounding box center [11, 110] width 6 height 6
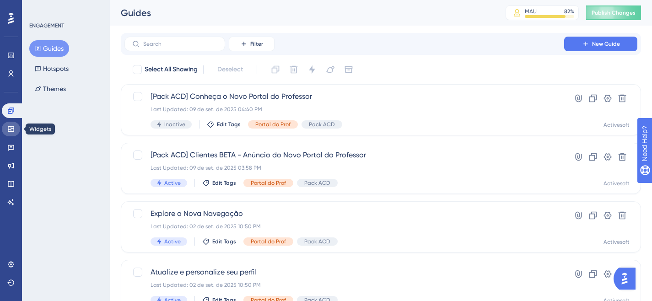
click at [11, 129] on icon at bounding box center [10, 128] width 7 height 7
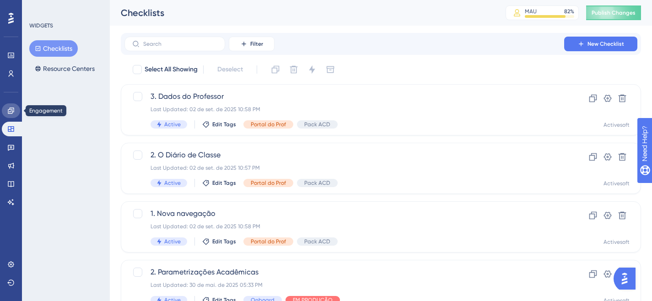
click at [12, 109] on icon at bounding box center [11, 110] width 6 height 6
